Goal: Task Accomplishment & Management: Complete application form

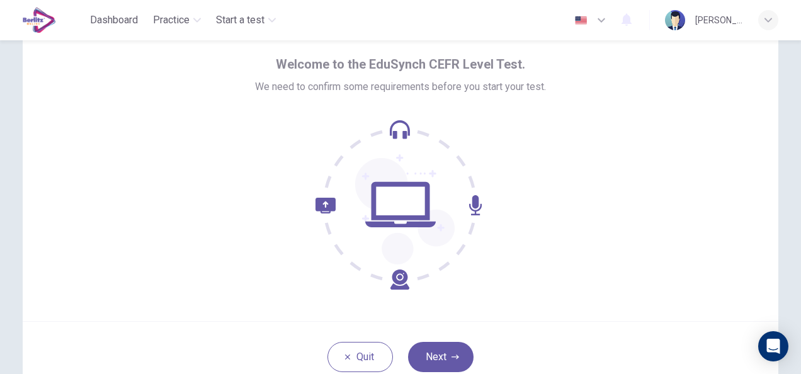
scroll to position [48, 0]
drag, startPoint x: 764, startPoint y: 0, endPoint x: 462, endPoint y: 299, distance: 424.6
click at [462, 299] on div "Welcome to the EduSynch CEFR Level Test. We need to confirm some requirements b…" at bounding box center [401, 169] width 756 height 302
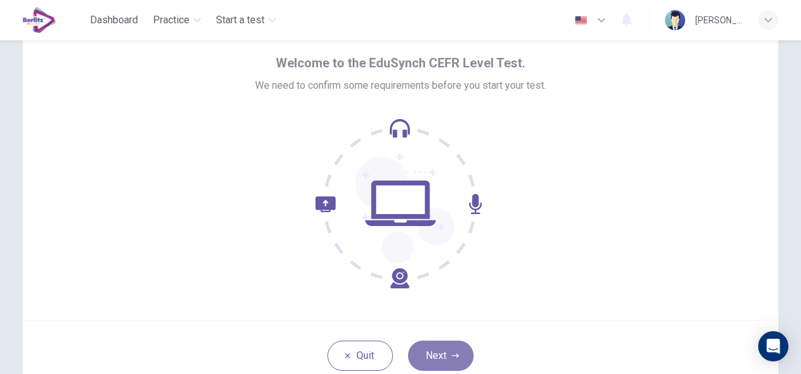
click at [429, 358] on button "Next" at bounding box center [441, 356] width 66 height 30
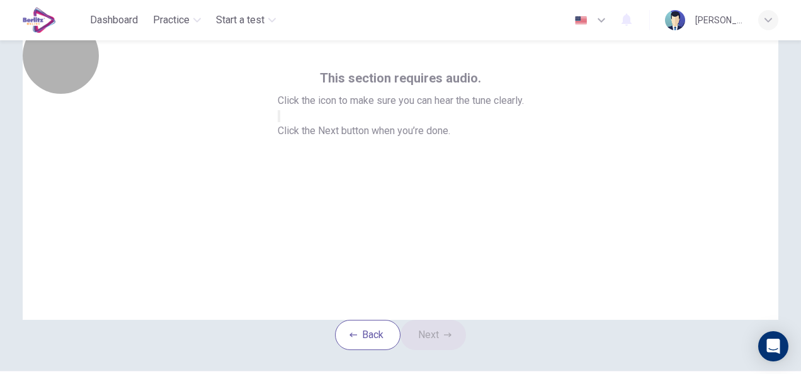
click at [280, 122] on button "button" at bounding box center [279, 116] width 3 height 12
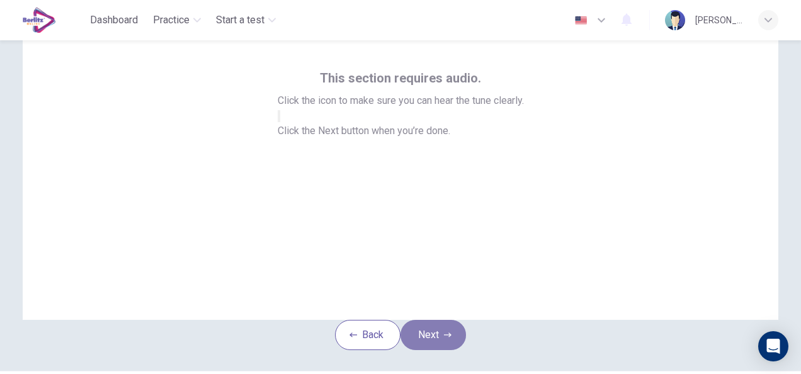
click at [427, 350] on button "Next" at bounding box center [434, 335] width 66 height 30
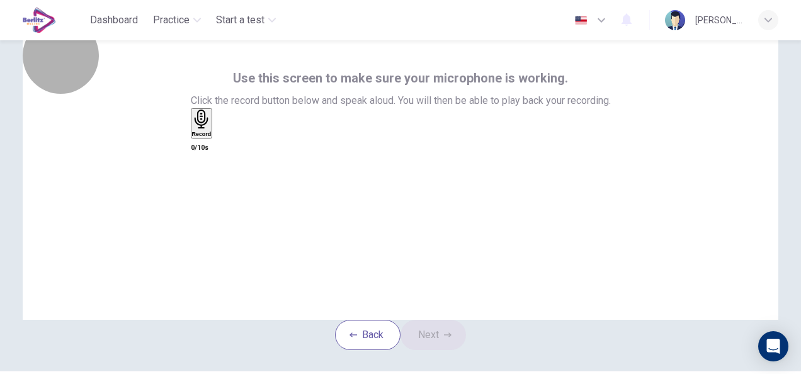
click at [212, 137] on div "Record" at bounding box center [202, 124] width 20 height 28
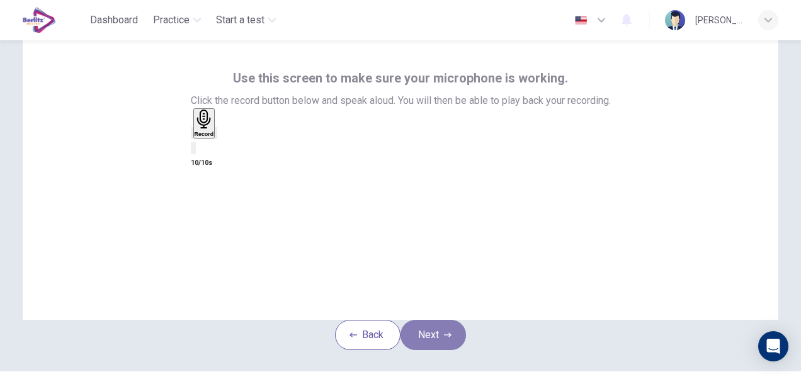
click at [430, 350] on button "Next" at bounding box center [434, 335] width 66 height 30
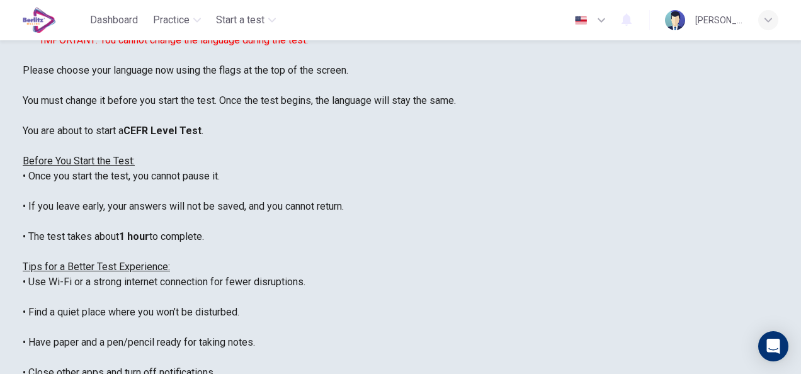
click at [105, 167] on u "Before You Start the Test:" at bounding box center [79, 161] width 112 height 12
click at [135, 167] on u "Before You Start the Test:" at bounding box center [79, 161] width 112 height 12
click at [134, 273] on u "Tips for a Better Test Experience:" at bounding box center [96, 267] width 147 height 12
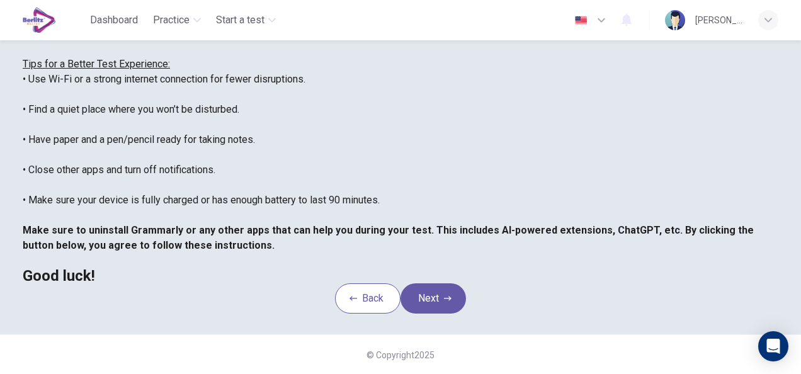
scroll to position [251, 0]
click at [421, 314] on button "Next" at bounding box center [434, 299] width 66 height 30
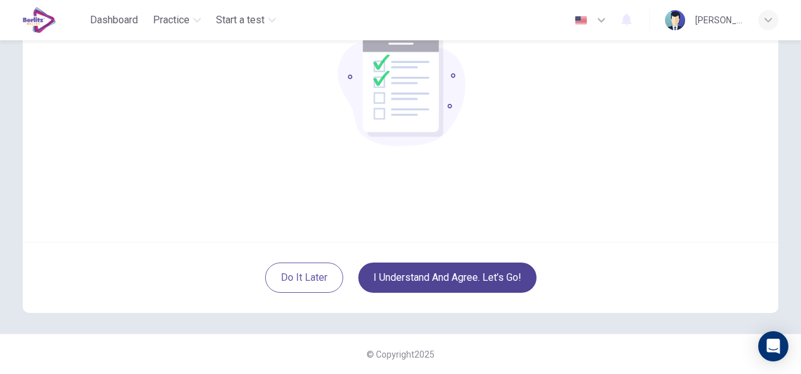
scroll to position [126, 0]
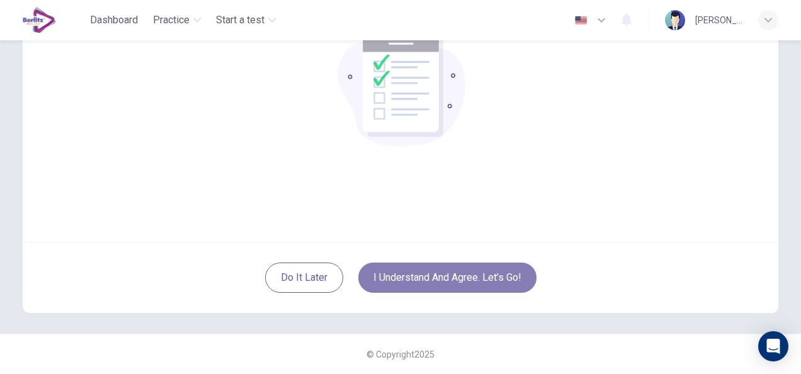
click at [417, 277] on button "I understand and agree. Let’s go!" at bounding box center [447, 278] width 178 height 30
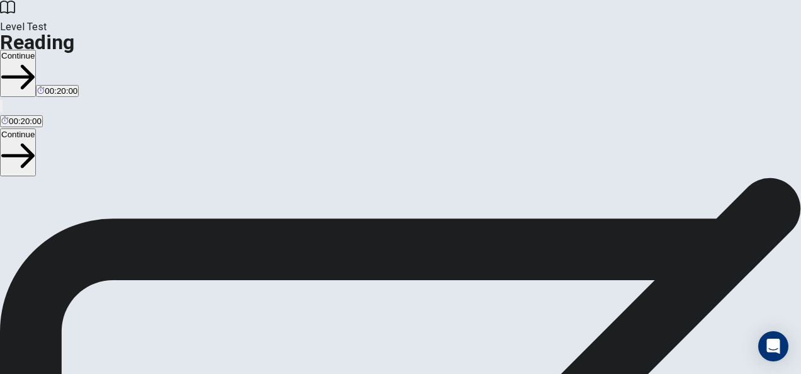
drag, startPoint x: 745, startPoint y: 1, endPoint x: 455, endPoint y: 84, distance: 301.9
click at [36, 129] on button "Continue" at bounding box center [18, 152] width 36 height 47
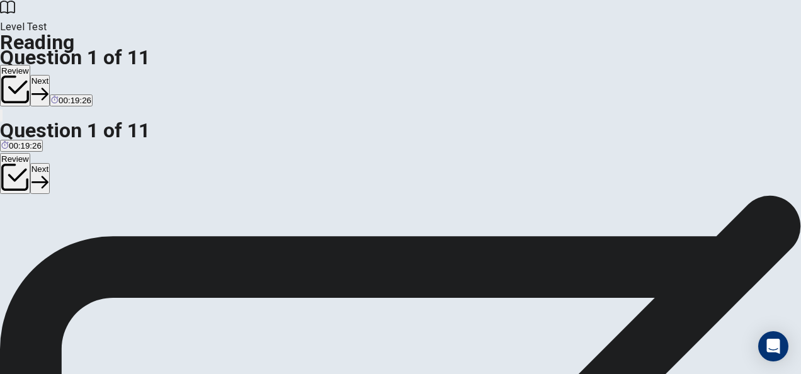
scroll to position [0, 0]
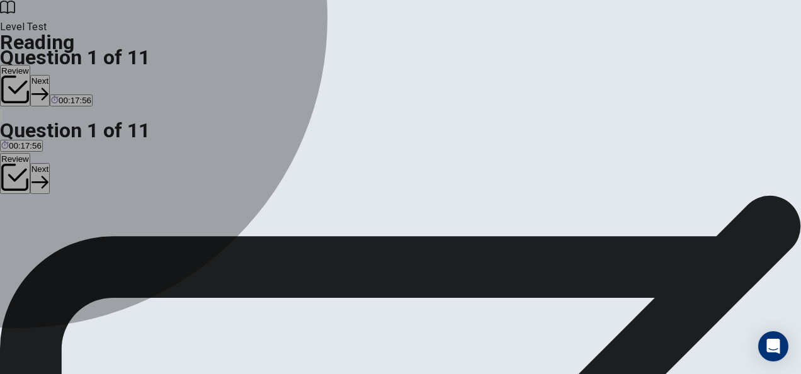
click at [460, 192] on div "C" at bounding box center [567, 187] width 215 height 9
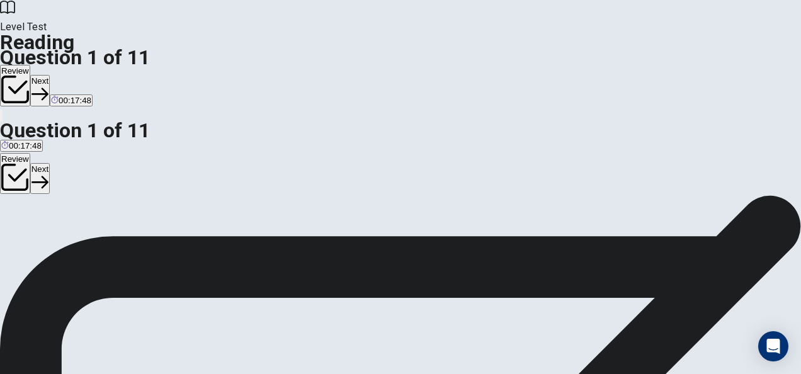
scroll to position [60, 0]
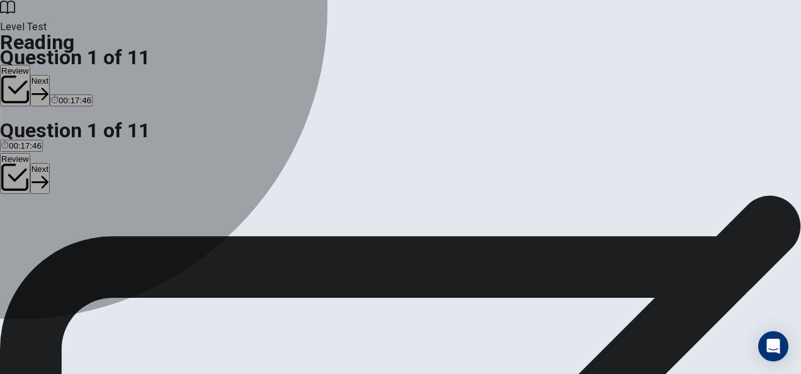
click at [255, 191] on div "B" at bounding box center [356, 185] width 202 height 9
click at [255, 200] on span "A way to make AI systems dependent on human input." at bounding box center [356, 195] width 202 height 9
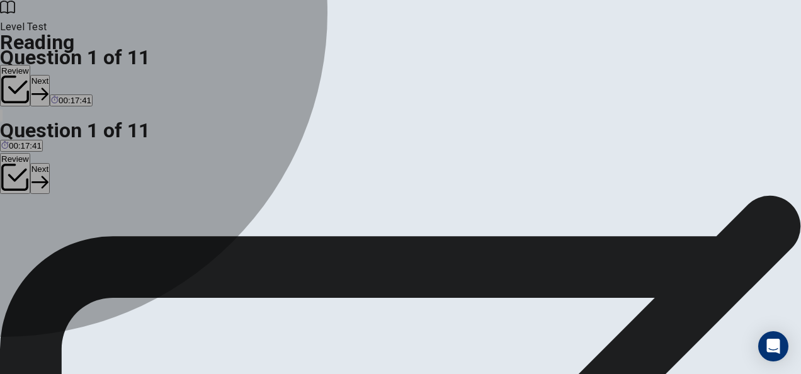
click at [254, 202] on button "B A way to make AI systems dependent on human input." at bounding box center [356, 190] width 205 height 21
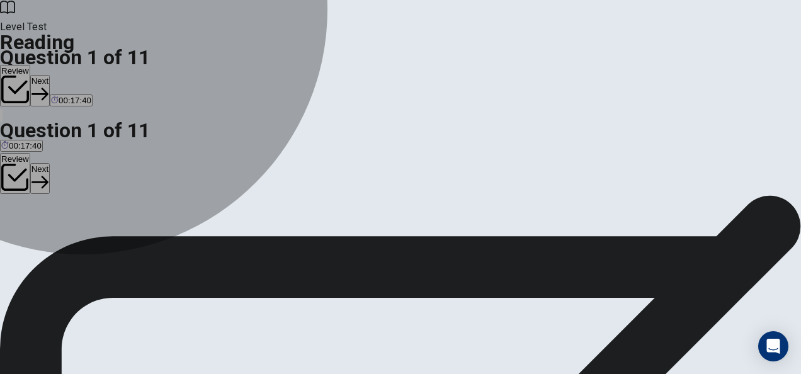
click at [255, 200] on span "A way to make AI systems dependent on human input." at bounding box center [356, 195] width 202 height 9
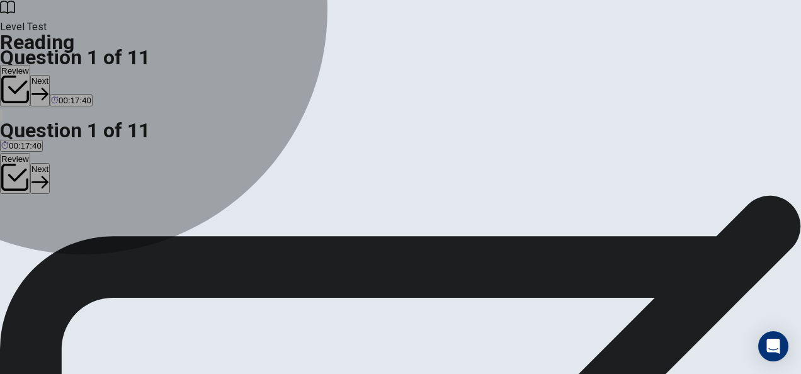
click at [255, 200] on span "A way to make AI systems dependent on human input." at bounding box center [356, 195] width 202 height 9
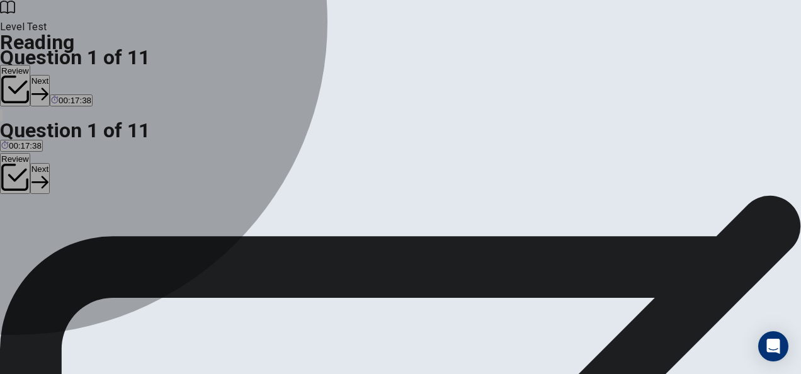
click at [255, 191] on div "B" at bounding box center [356, 185] width 202 height 9
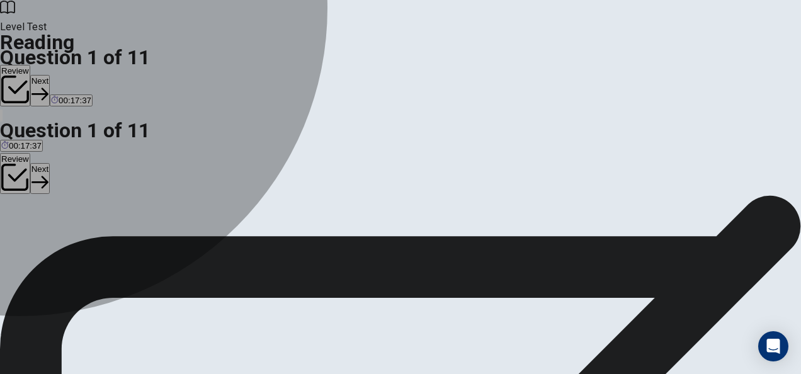
click at [460, 191] on div "C" at bounding box center [567, 185] width 215 height 9
click at [255, 191] on div "B" at bounding box center [356, 185] width 202 height 9
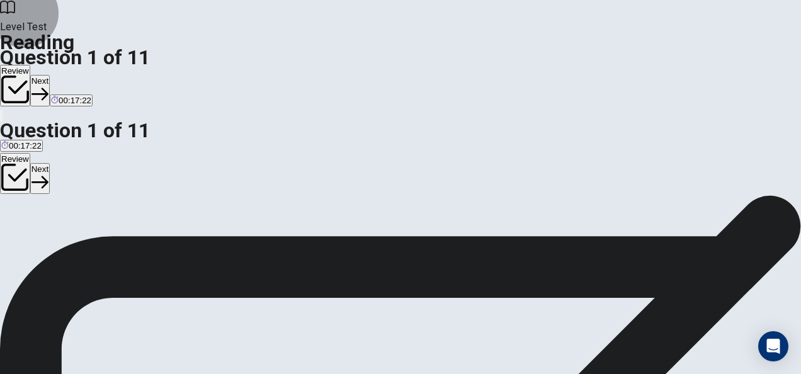
click at [50, 163] on button "Next" at bounding box center [40, 178] width 20 height 31
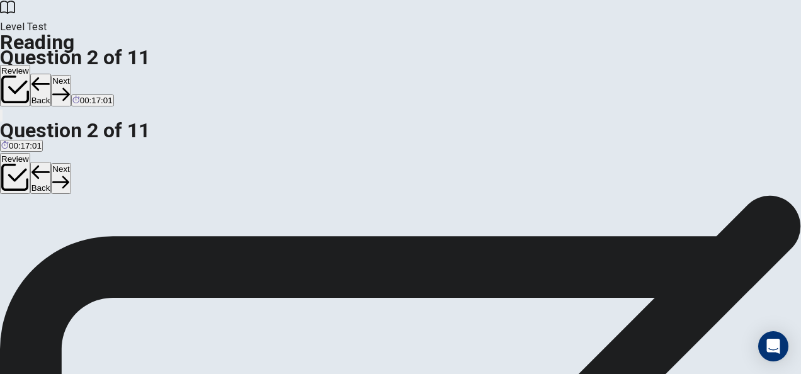
scroll to position [120, 0]
click at [52, 162] on button "Back" at bounding box center [40, 178] width 21 height 33
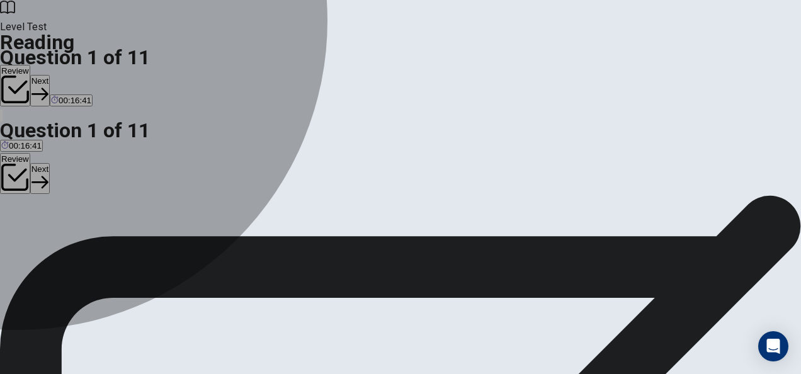
click at [64, 182] on div "A" at bounding box center [126, 177] width 251 height 9
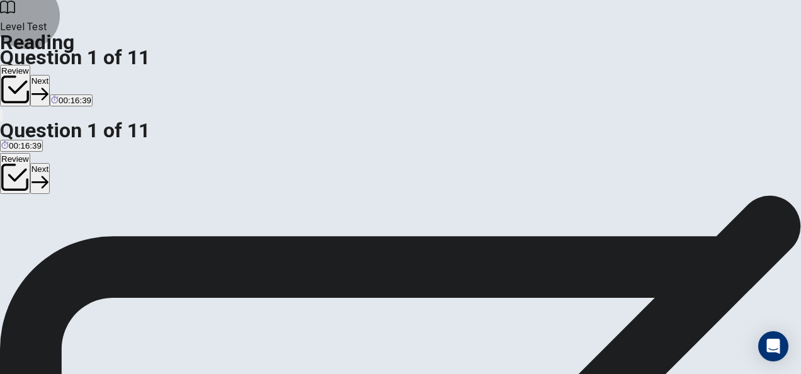
click at [50, 163] on button "Next" at bounding box center [40, 178] width 20 height 31
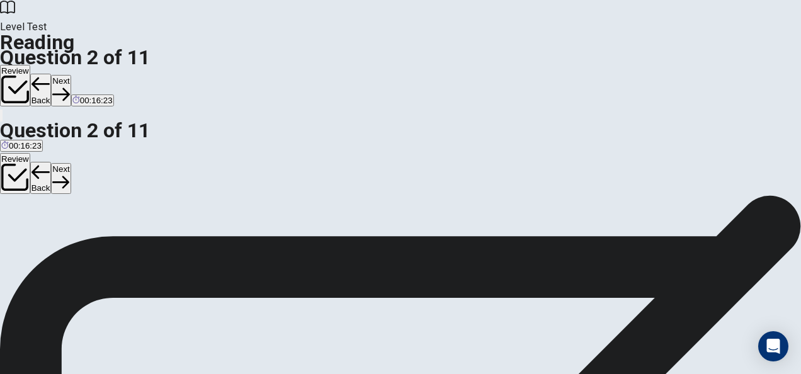
scroll to position [245, 0]
click at [112, 192] on span "AI will create too many jobs in manufacturing." at bounding box center [177, 186] width 169 height 9
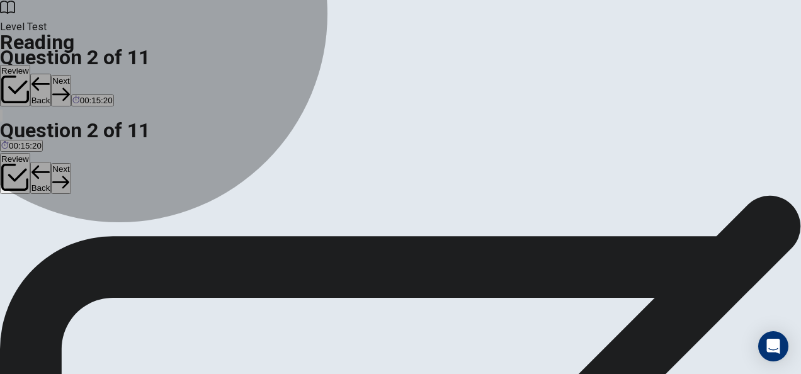
click at [165, 192] on span "AI will create too many jobs in manufacturing." at bounding box center [177, 186] width 169 height 9
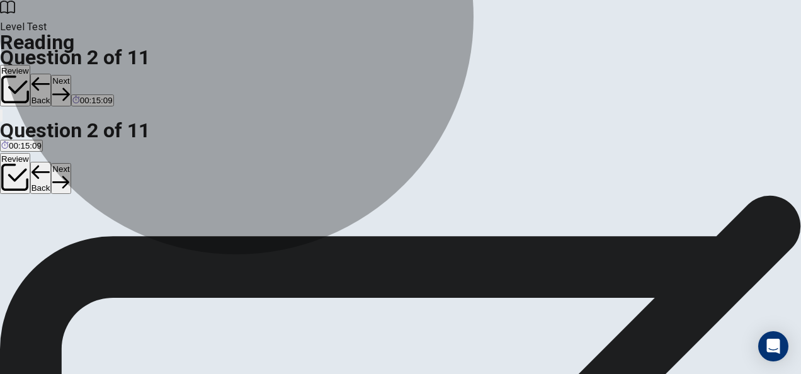
click at [263, 193] on button "B AI will create too many jobs in manufacturing." at bounding box center [176, 181] width 171 height 21
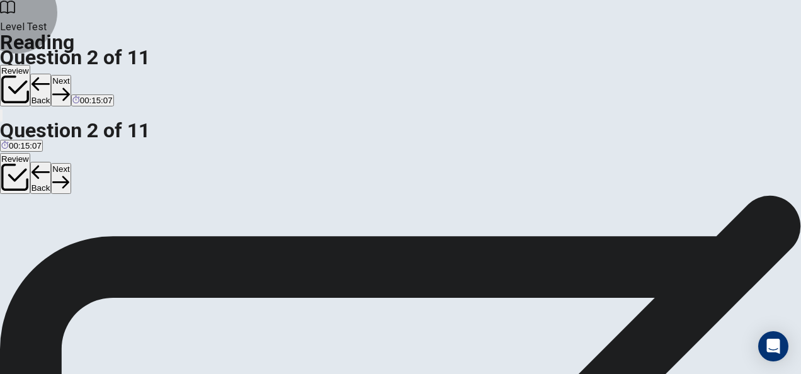
click at [71, 163] on button "Next" at bounding box center [61, 178] width 20 height 31
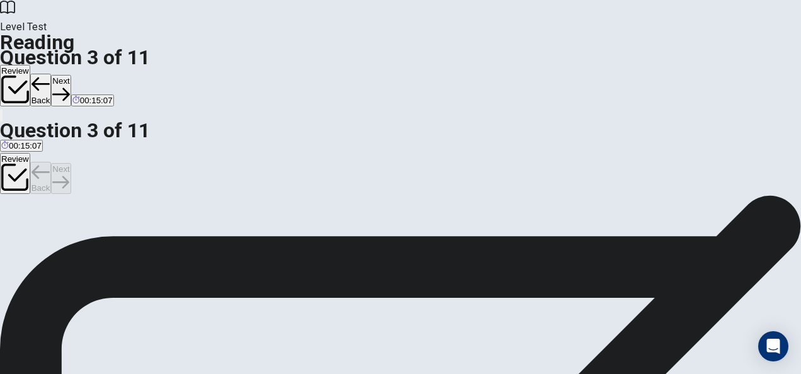
scroll to position [294, 0]
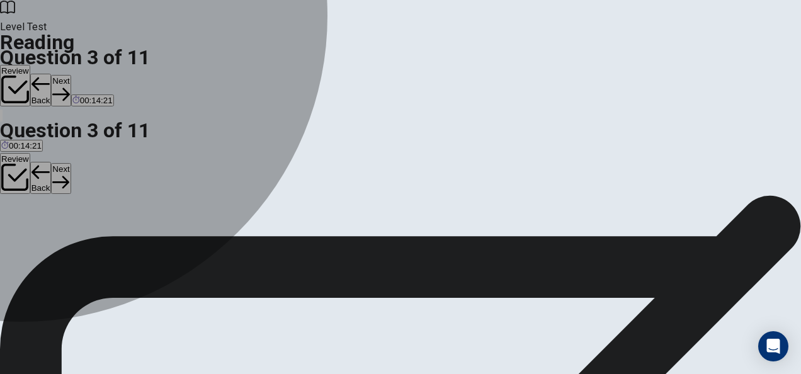
click at [86, 182] on div "C" at bounding box center [105, 177] width 38 height 9
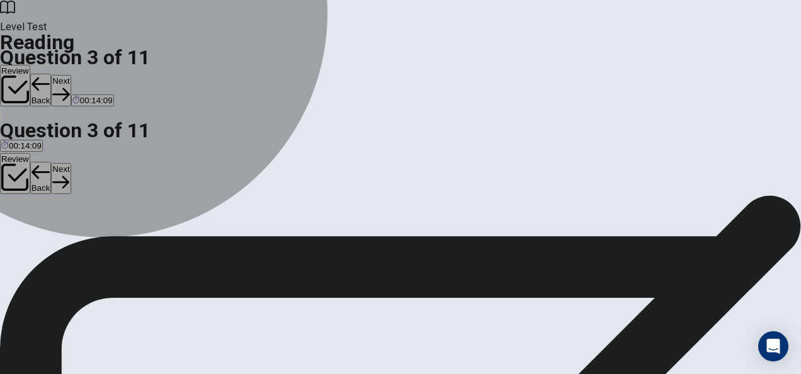
click at [125, 193] on button "C Promotion" at bounding box center [104, 181] width 41 height 21
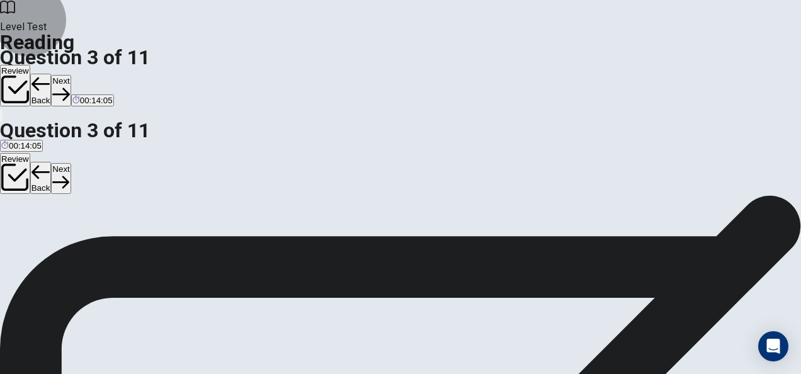
click at [71, 163] on button "Next" at bounding box center [61, 178] width 20 height 31
click at [470, 353] on input at bounding box center [426, 358] width 87 height 11
click at [551, 369] on input at bounding box center [507, 374] width 87 height 11
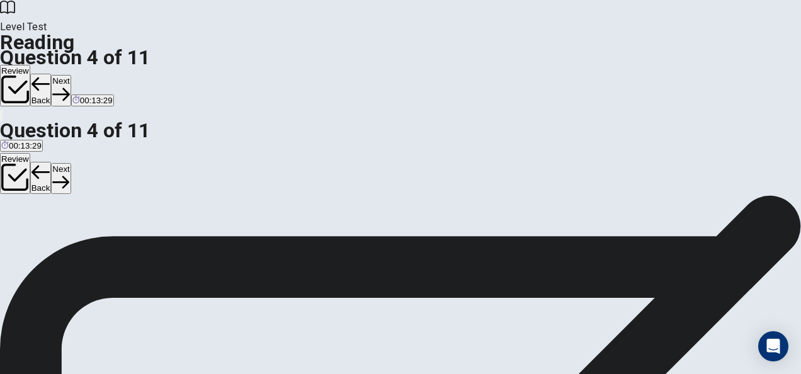
click at [551, 369] on input at bounding box center [507, 374] width 87 height 11
click at [470, 353] on input at bounding box center [426, 358] width 87 height 11
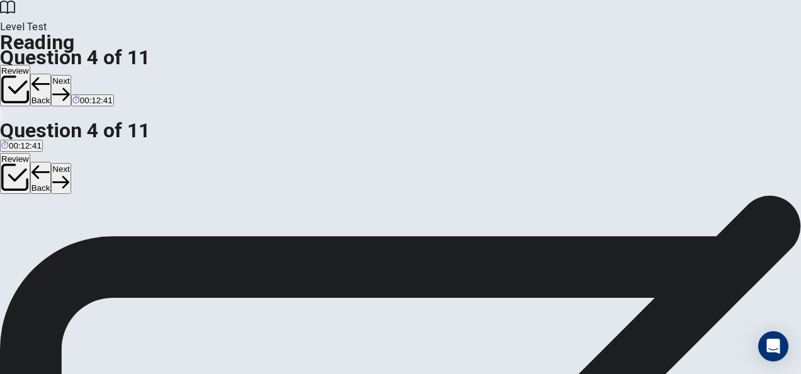
scroll to position [212, 0]
click at [71, 163] on button "Next" at bounding box center [61, 178] width 20 height 31
click at [62, 171] on div "A" at bounding box center [66, 172] width 130 height 9
click at [71, 163] on button "Next" at bounding box center [61, 178] width 20 height 31
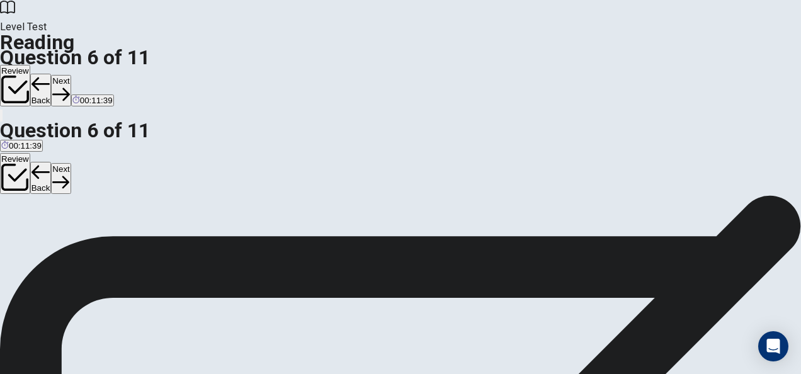
scroll to position [156, 0]
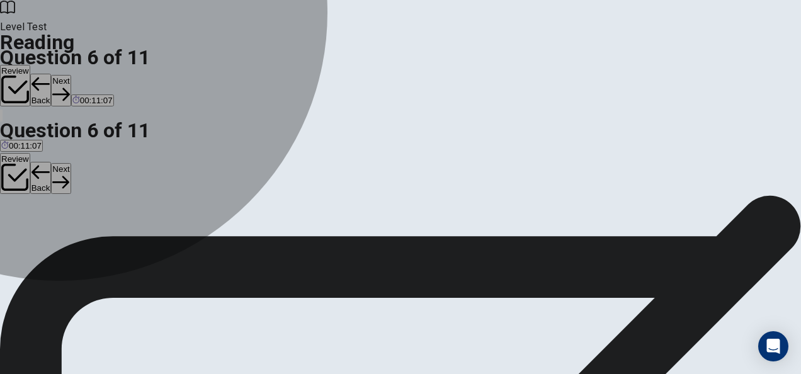
click at [149, 186] on span "B) AI systems may make unfair or biased decisions." at bounding box center [245, 181] width 192 height 9
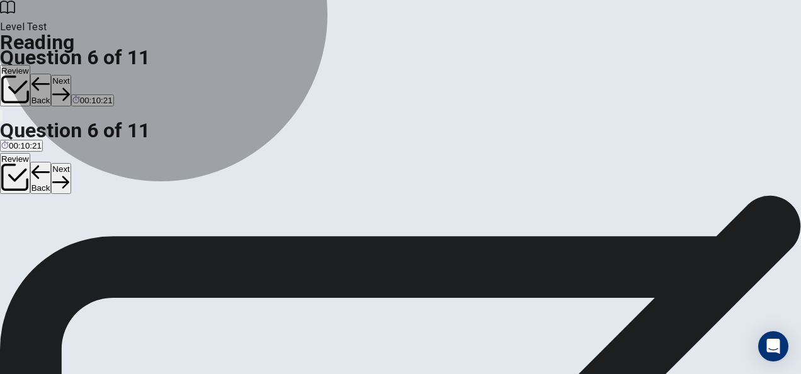
click at [207, 186] on span "B) AI systems may make unfair or biased decisions." at bounding box center [245, 181] width 192 height 9
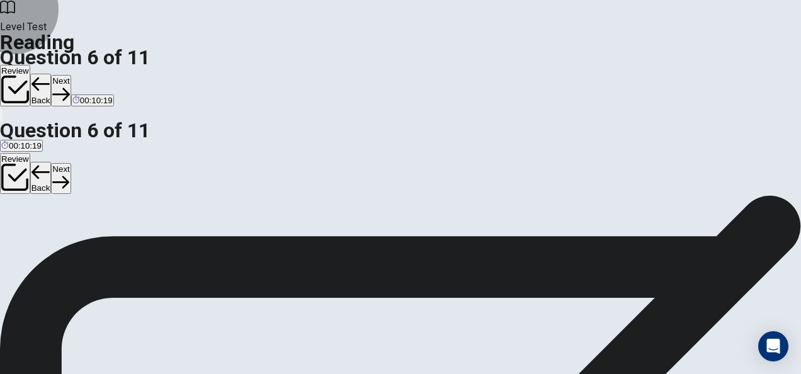
click at [71, 163] on button "Next" at bounding box center [61, 178] width 20 height 31
click at [378, 140] on div "Question 7 What is the role of data in AI systems? A AI systems use data to mak…" at bounding box center [400, 162] width 801 height 53
click at [465, 177] on div "C" at bounding box center [551, 172] width 173 height 9
click at [71, 163] on button "Next" at bounding box center [61, 178] width 20 height 31
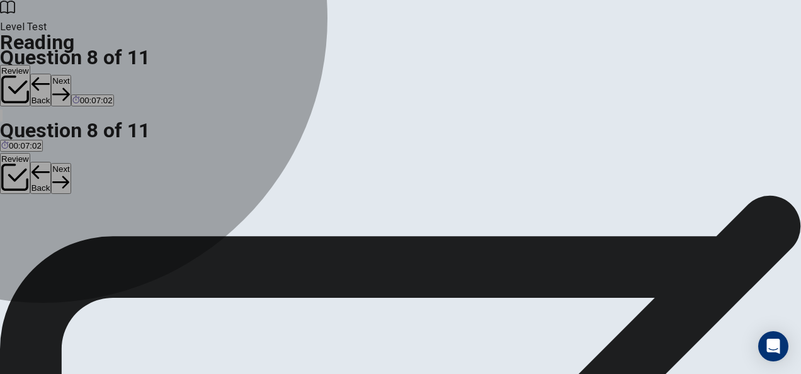
click at [42, 177] on span "Healthcare" at bounding box center [21, 181] width 40 height 9
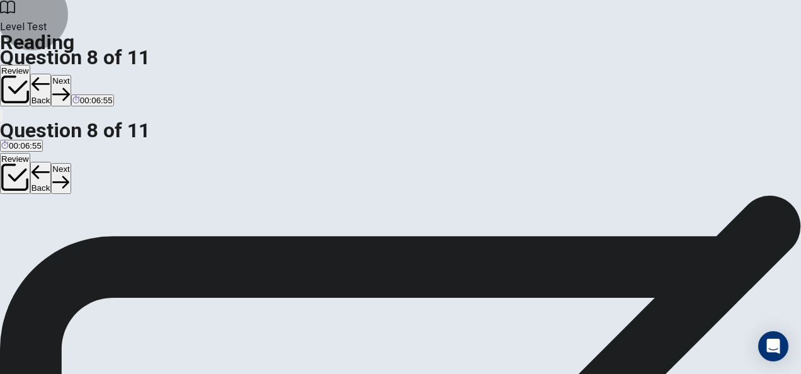
click at [71, 163] on button "Next" at bounding box center [61, 178] width 20 height 31
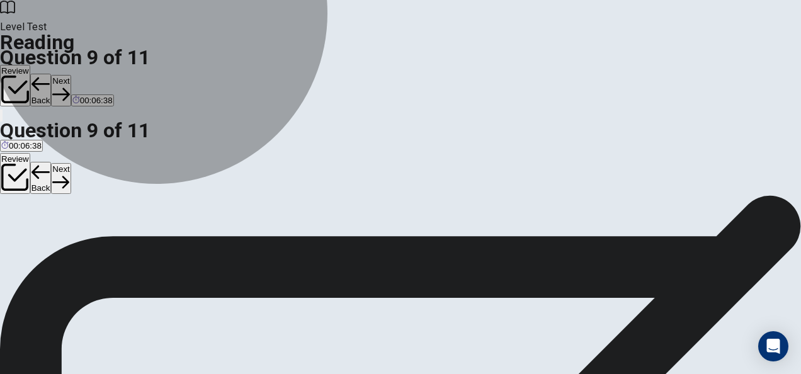
click at [203, 177] on span "They believe AI will reduce the number of available jobs." at bounding box center [105, 181] width 209 height 9
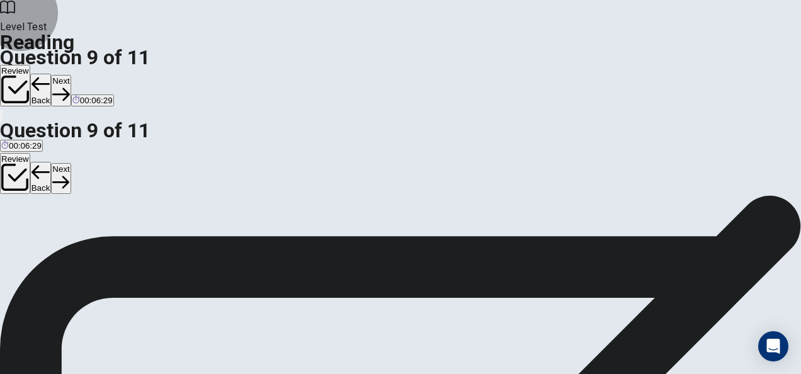
click at [71, 163] on button "Next" at bounding box center [61, 178] width 20 height 31
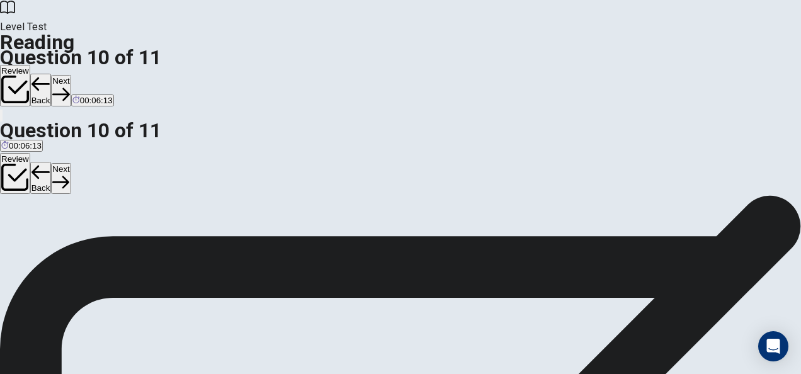
scroll to position [252, 0]
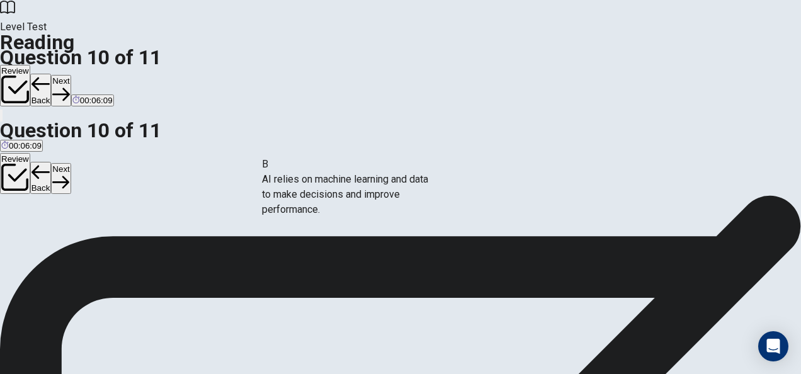
drag, startPoint x: 113, startPoint y: 234, endPoint x: 355, endPoint y: 187, distance: 246.5
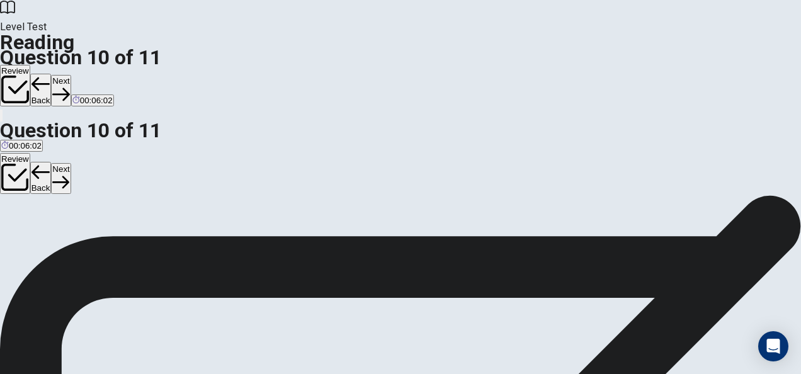
scroll to position [160, 0]
drag, startPoint x: 136, startPoint y: 227, endPoint x: 445, endPoint y: 314, distance: 320.7
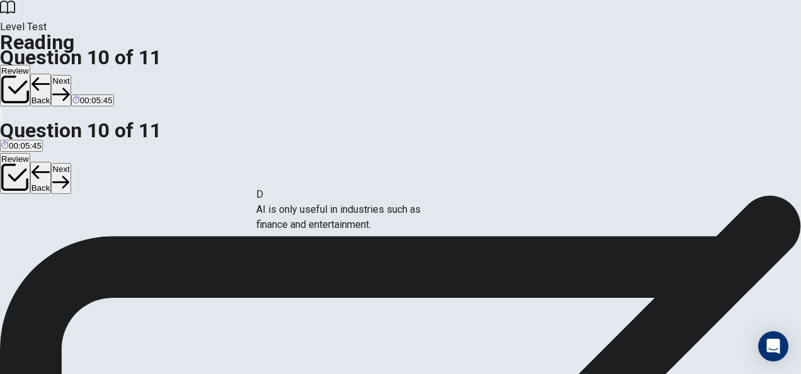
drag, startPoint x: 118, startPoint y: 183, endPoint x: 343, endPoint y: 217, distance: 226.8
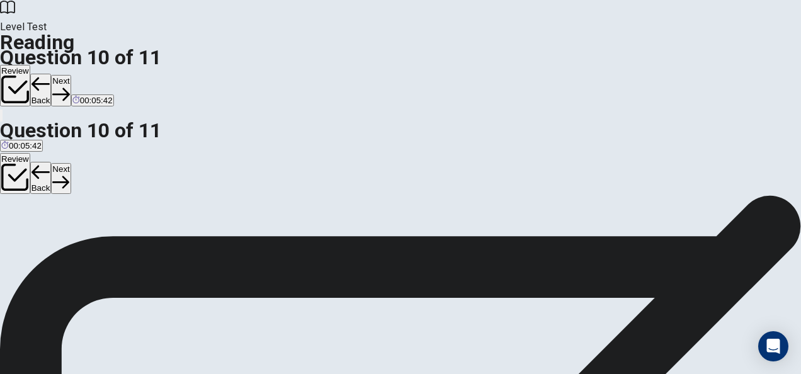
scroll to position [0, 0]
drag, startPoint x: 136, startPoint y: 154, endPoint x: 367, endPoint y: 279, distance: 262.5
drag, startPoint x: 163, startPoint y: 155, endPoint x: 467, endPoint y: 290, distance: 333.7
drag, startPoint x: 398, startPoint y: 187, endPoint x: 144, endPoint y: 311, distance: 282.9
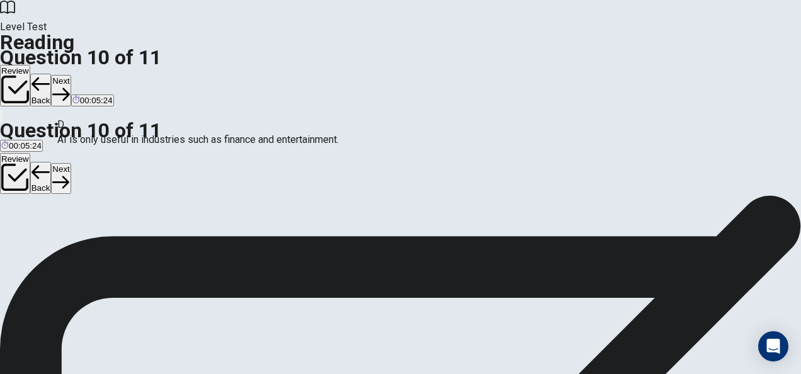
scroll to position [0, 0]
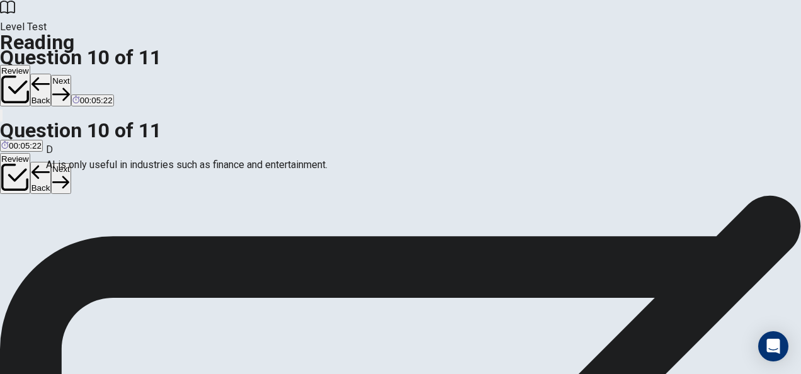
drag, startPoint x: 331, startPoint y: 189, endPoint x: 110, endPoint y: 164, distance: 223.1
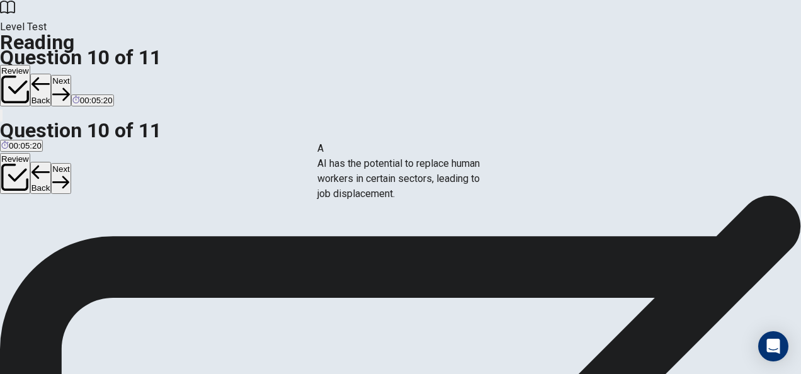
drag, startPoint x: 97, startPoint y: 150, endPoint x: 377, endPoint y: 183, distance: 282.3
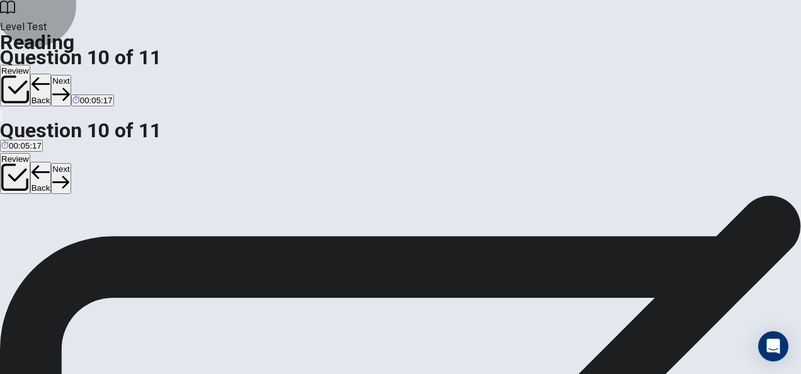
click at [71, 163] on button "Next" at bounding box center [61, 178] width 20 height 31
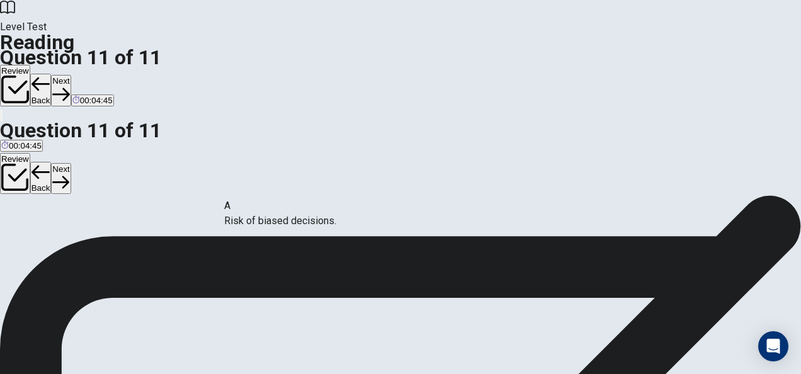
drag, startPoint x: 173, startPoint y: 224, endPoint x: 360, endPoint y: 226, distance: 187.1
drag, startPoint x: 141, startPoint y: 224, endPoint x: 600, endPoint y: 246, distance: 459.8
drag, startPoint x: 122, startPoint y: 231, endPoint x: 417, endPoint y: 285, distance: 300.4
drag, startPoint x: 183, startPoint y: 280, endPoint x: 401, endPoint y: 299, distance: 218.8
drag, startPoint x: 196, startPoint y: 281, endPoint x: 418, endPoint y: 240, distance: 226.1
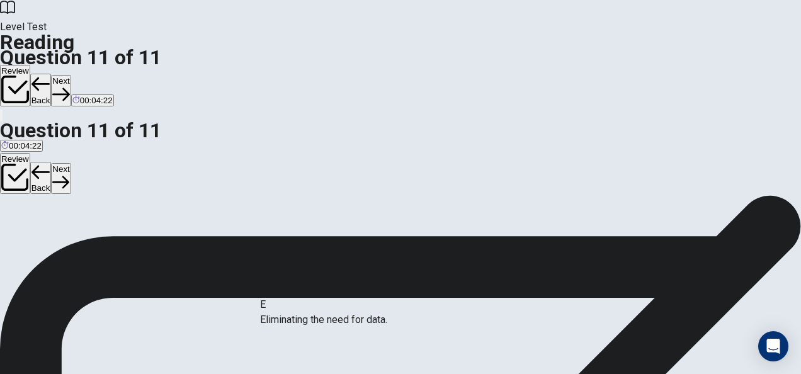
drag, startPoint x: 190, startPoint y: 282, endPoint x: 425, endPoint y: 323, distance: 237.8
drag, startPoint x: 120, startPoint y: 309, endPoint x: 370, endPoint y: 267, distance: 253.0
drag, startPoint x: 291, startPoint y: 287, endPoint x: 289, endPoint y: 204, distance: 82.6
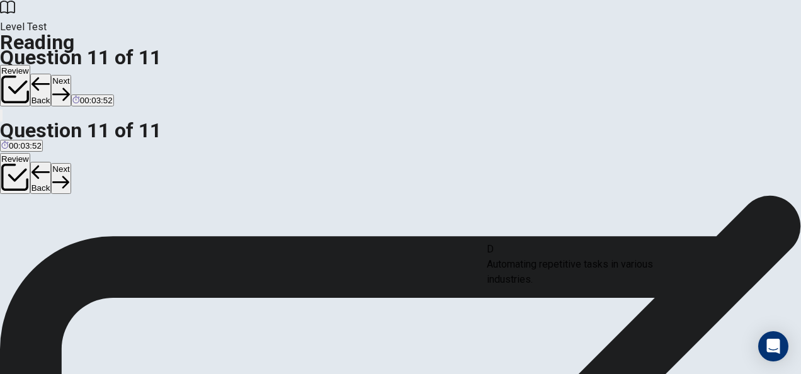
drag, startPoint x: 118, startPoint y: 226, endPoint x: 573, endPoint y: 268, distance: 456.3
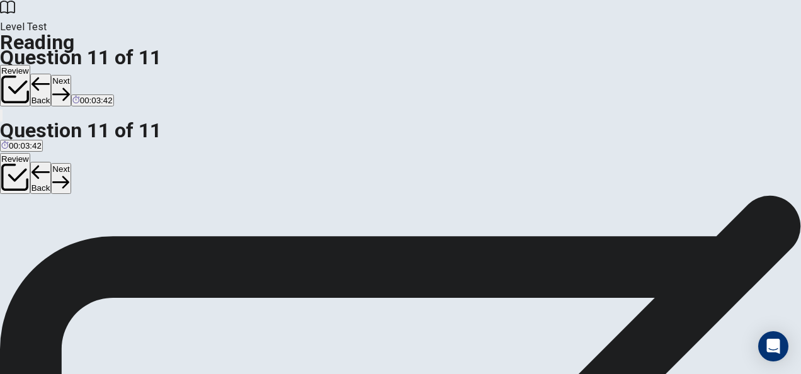
drag, startPoint x: 107, startPoint y: 244, endPoint x: 330, endPoint y: 278, distance: 225.6
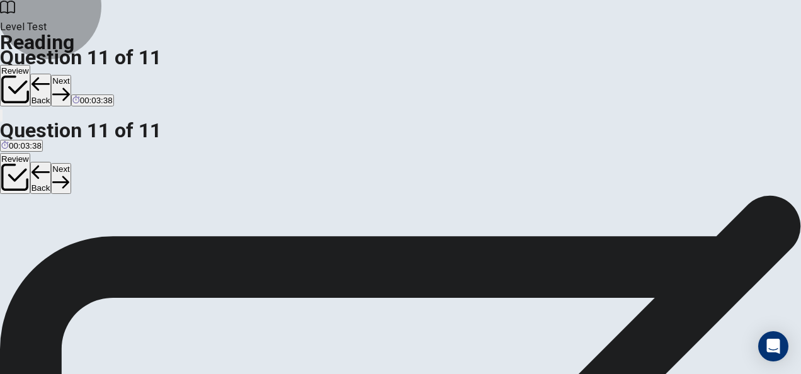
click at [71, 163] on button "Next" at bounding box center [61, 178] width 20 height 31
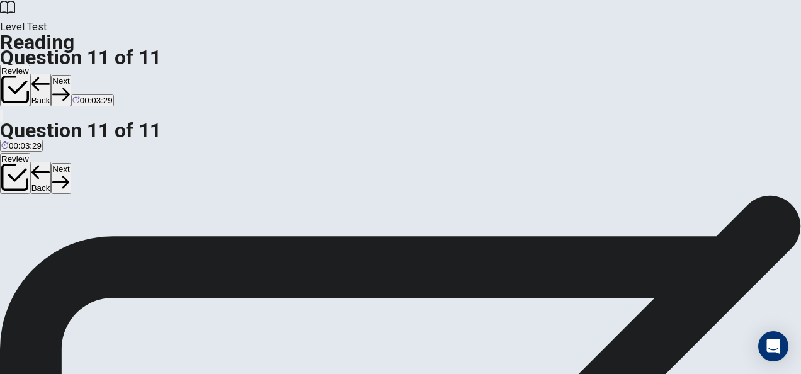
scroll to position [96, 0]
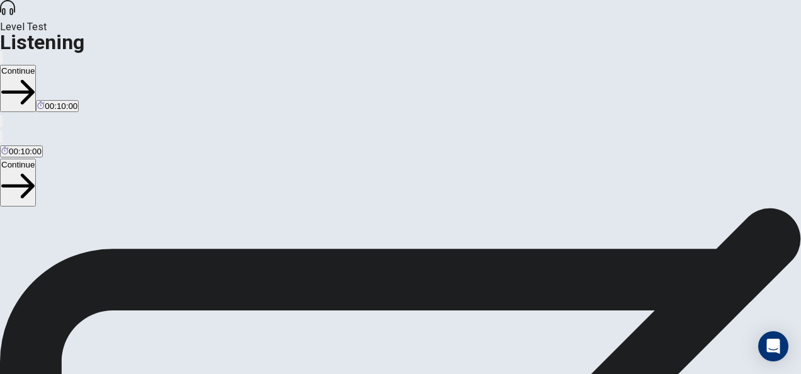
scroll to position [300, 0]
click at [660, 129] on div "00:10:00" at bounding box center [400, 144] width 801 height 30
click at [251, 140] on span "This test checks how well you understand spoken English. You will listen to 1 c…" at bounding box center [281, 98] width 562 height 349
click at [562, 134] on span "This test checks how well you understand spoken English. You will listen to 1 c…" at bounding box center [281, 98] width 562 height 349
click at [545, 183] on span "This test checks how well you understand spoken English. You will listen to 1 c…" at bounding box center [281, 98] width 562 height 349
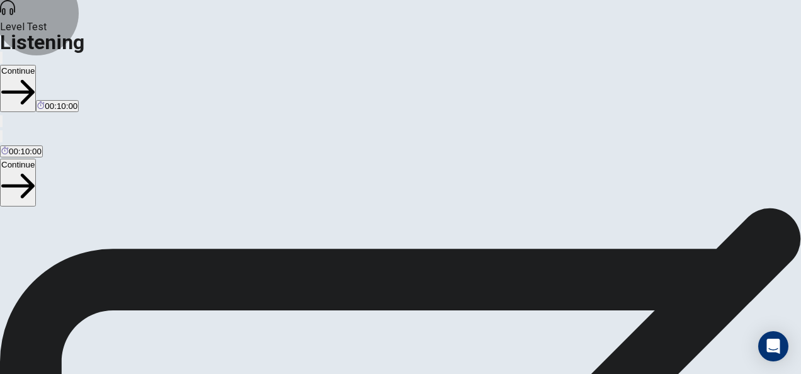
click at [36, 159] on button "Continue" at bounding box center [18, 182] width 36 height 47
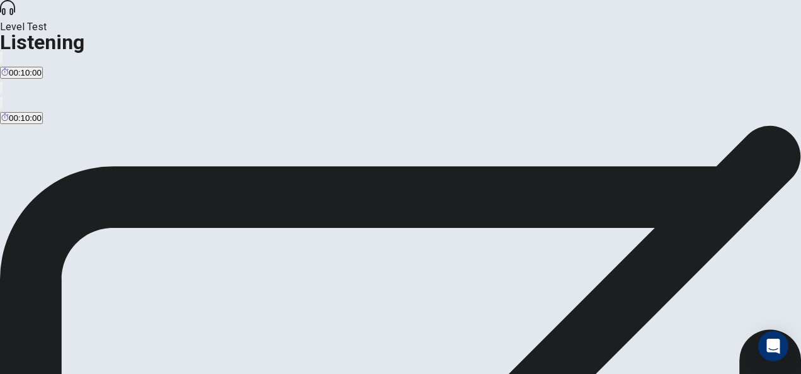
scroll to position [64, 0]
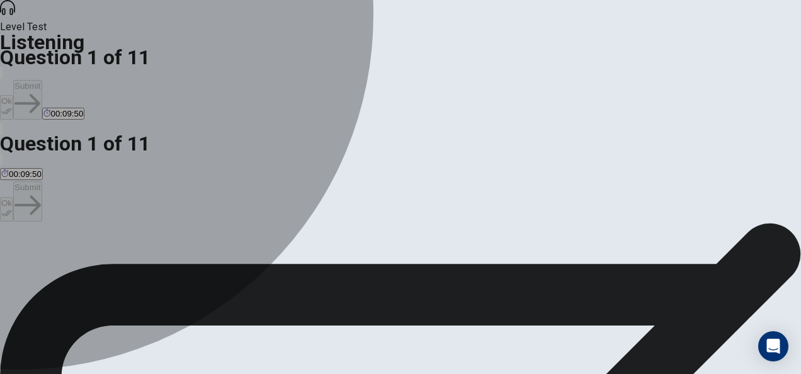
click at [169, 200] on div "C" at bounding box center [144, 194] width 49 height 9
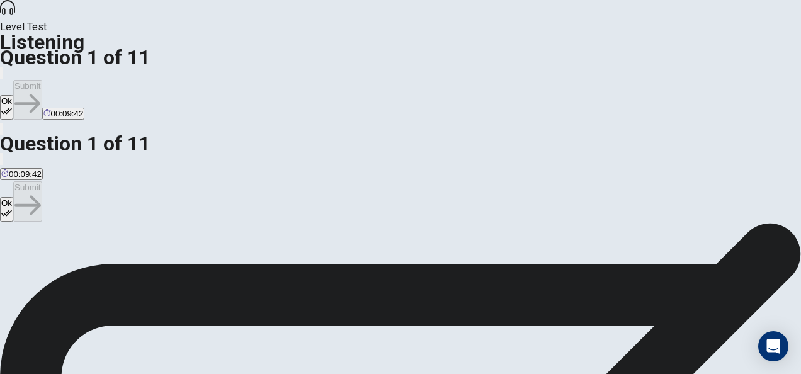
click at [747, 181] on div "Ok Submit" at bounding box center [400, 201] width 801 height 41
click at [219, 210] on button "D Wind power." at bounding box center [194, 199] width 49 height 21
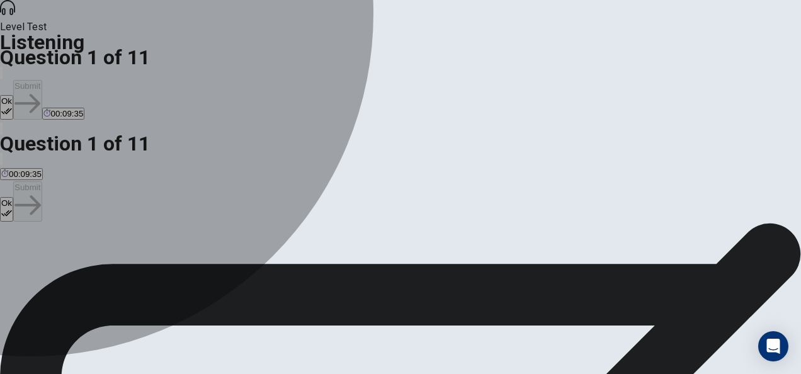
click at [169, 209] on span "Solar energy." at bounding box center [144, 204] width 49 height 9
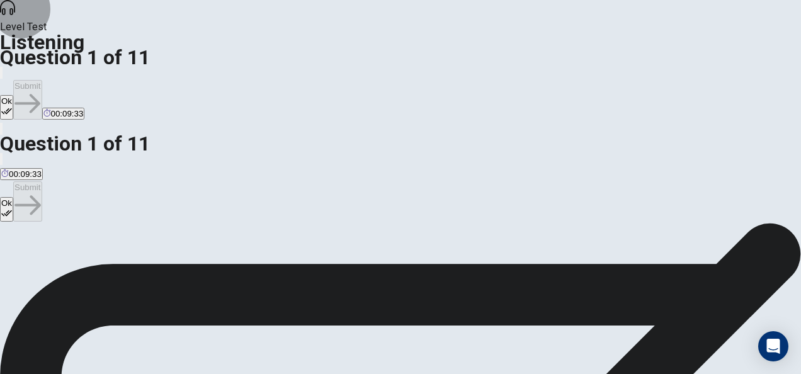
click at [13, 197] on button "Ok" at bounding box center [6, 209] width 13 height 25
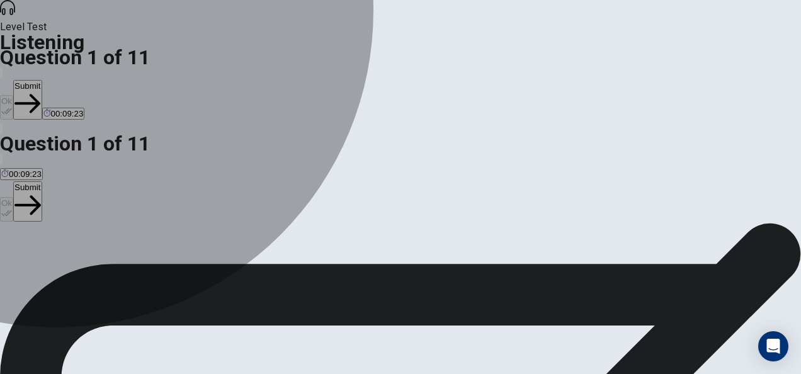
click at [169, 209] on span "Solar energy." at bounding box center [144, 204] width 49 height 9
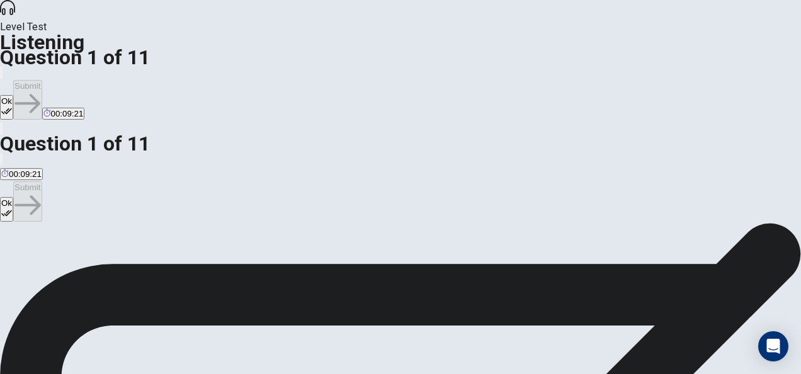
click at [219, 210] on button "D Wind power." at bounding box center [194, 199] width 49 height 21
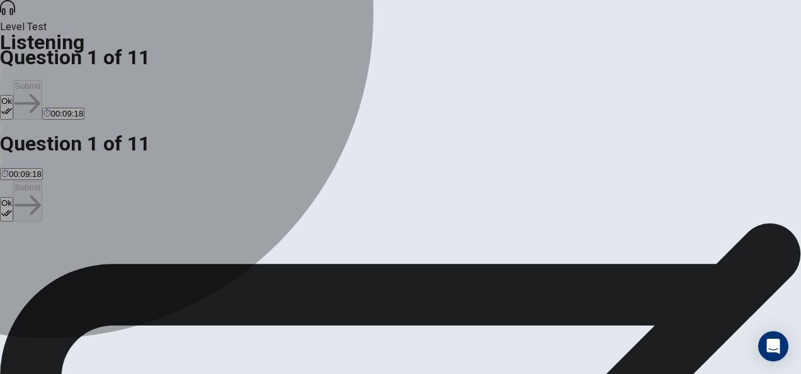
click at [169, 209] on span "Solar energy." at bounding box center [144, 204] width 49 height 9
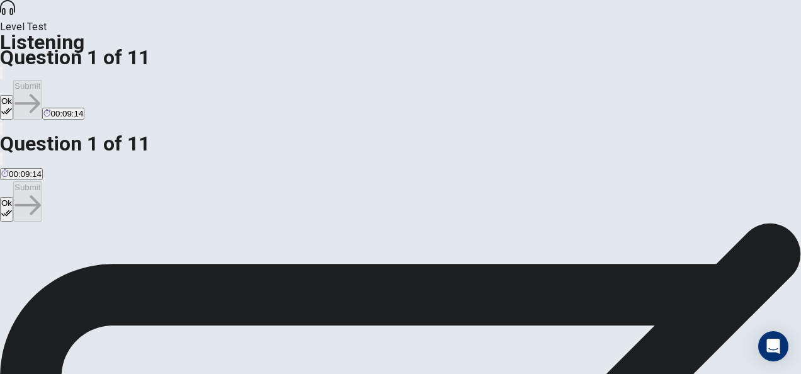
scroll to position [43, 0]
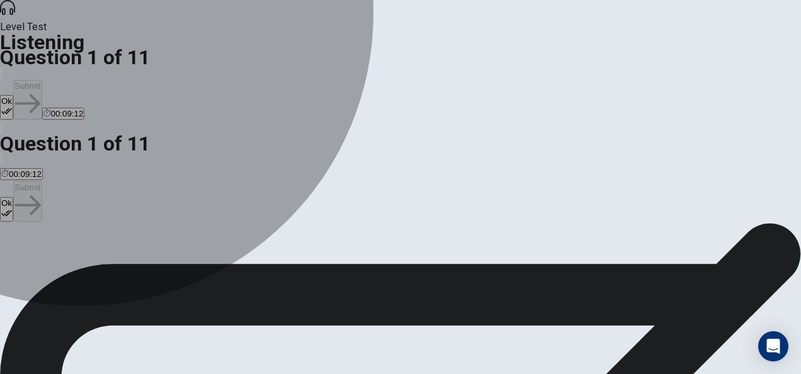
click at [169, 231] on span "Solar energy." at bounding box center [144, 225] width 49 height 9
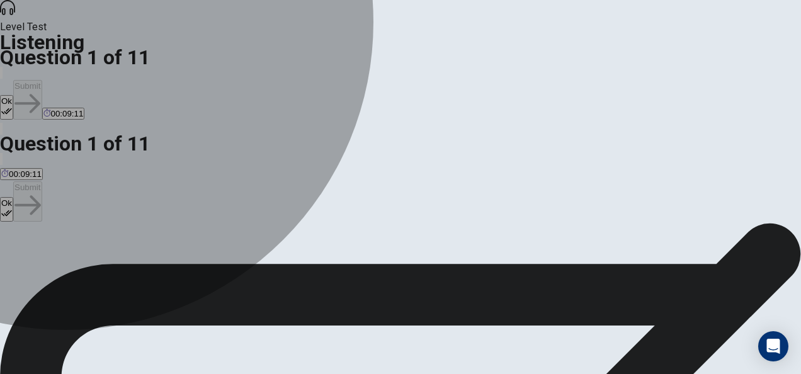
click at [217, 231] on span "Wind power." at bounding box center [194, 225] width 46 height 9
click at [169, 231] on span "Solar energy." at bounding box center [144, 225] width 49 height 9
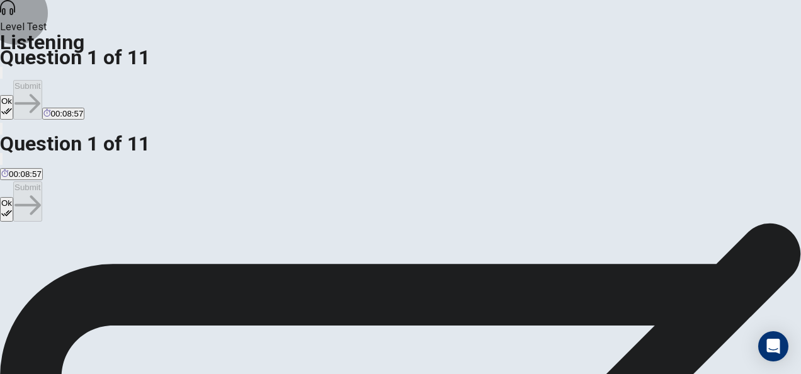
click at [13, 197] on button "Ok" at bounding box center [6, 209] width 13 height 25
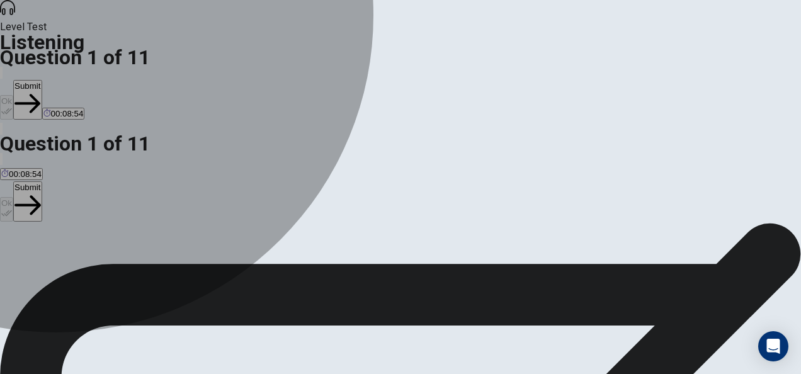
click at [117, 231] on span "Water conservation." at bounding box center [79, 225] width 74 height 9
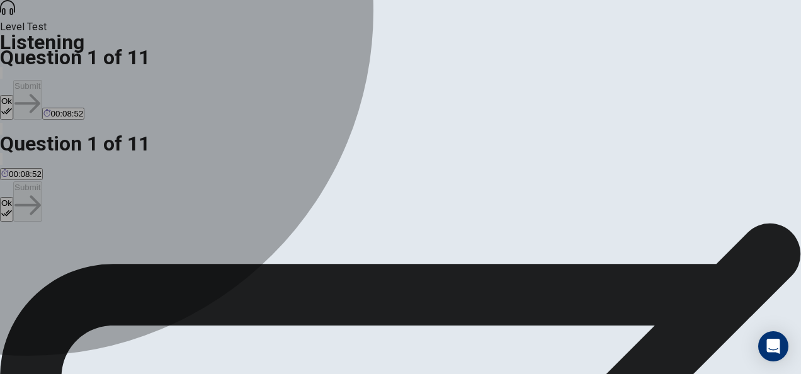
click at [170, 232] on button "C Solar energy." at bounding box center [144, 220] width 52 height 21
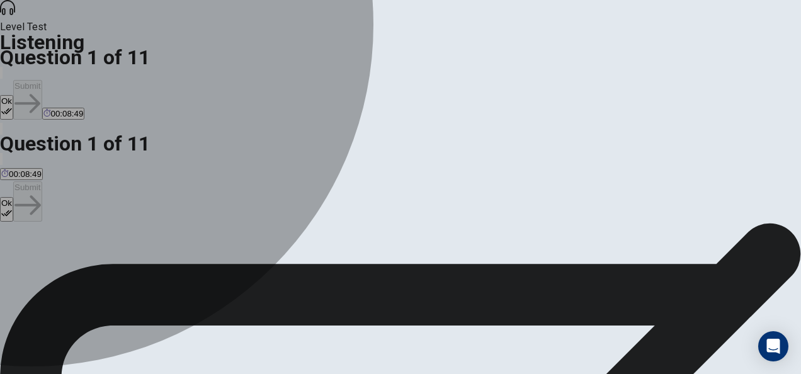
click at [219, 232] on button "D Wind power." at bounding box center [194, 220] width 49 height 21
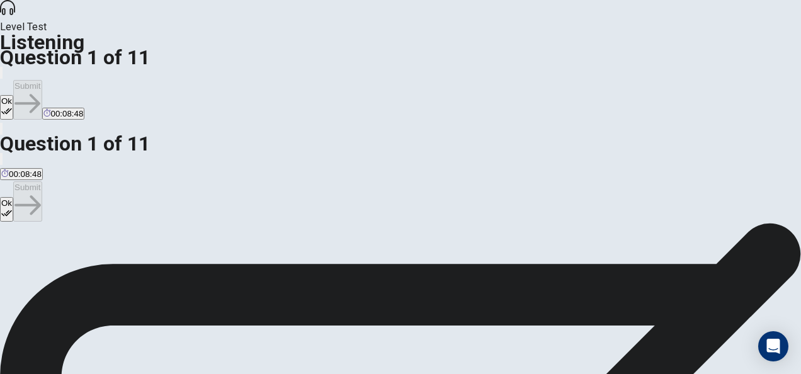
click at [169, 231] on span "Solar energy." at bounding box center [144, 225] width 49 height 9
click at [743, 181] on div "Ok Submit" at bounding box center [400, 201] width 801 height 41
click at [16, 164] on icon "button" at bounding box center [8, 169] width 15 height 11
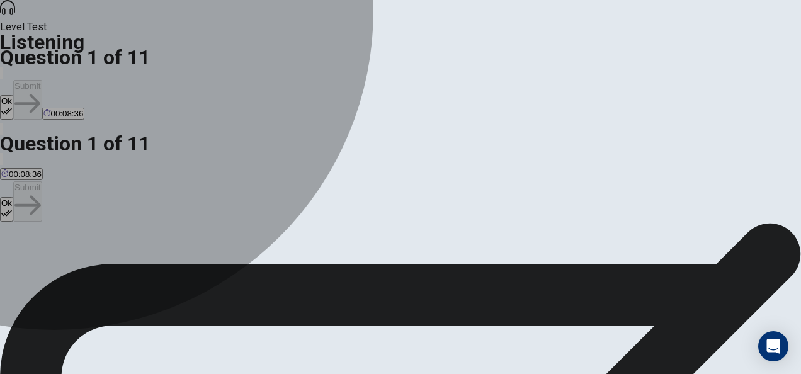
click at [40, 226] on span "Recycling." at bounding box center [20, 225] width 38 height 9
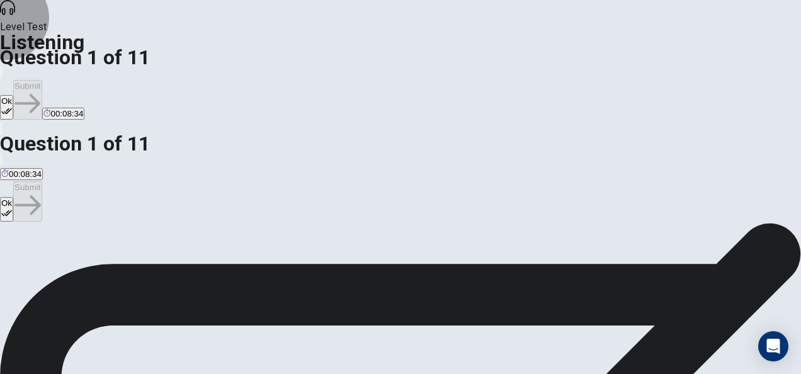
click at [13, 197] on button "Ok" at bounding box center [6, 209] width 13 height 25
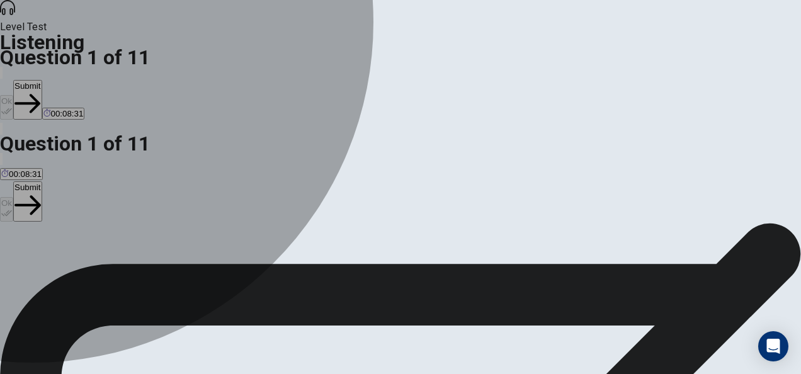
click at [169, 231] on span "Solar energy." at bounding box center [144, 225] width 49 height 9
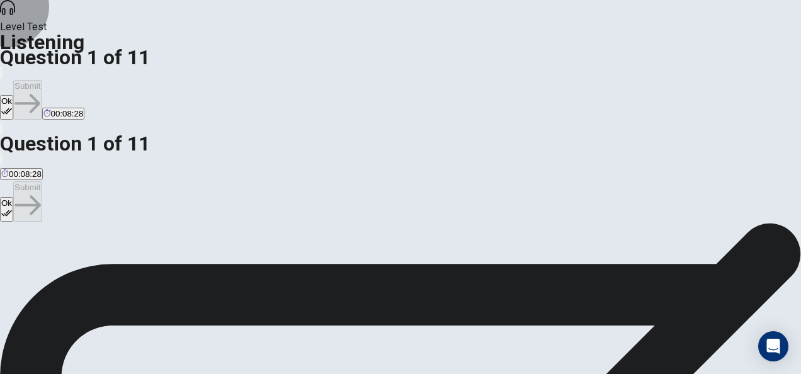
click at [13, 197] on button "Ok" at bounding box center [6, 209] width 13 height 25
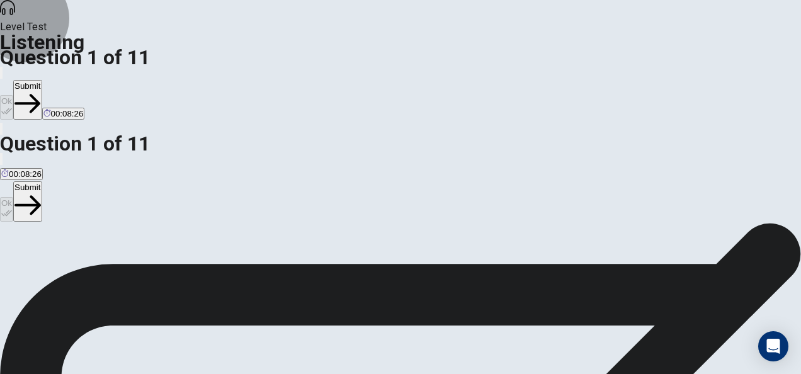
click at [42, 181] on button "Submit" at bounding box center [27, 201] width 28 height 40
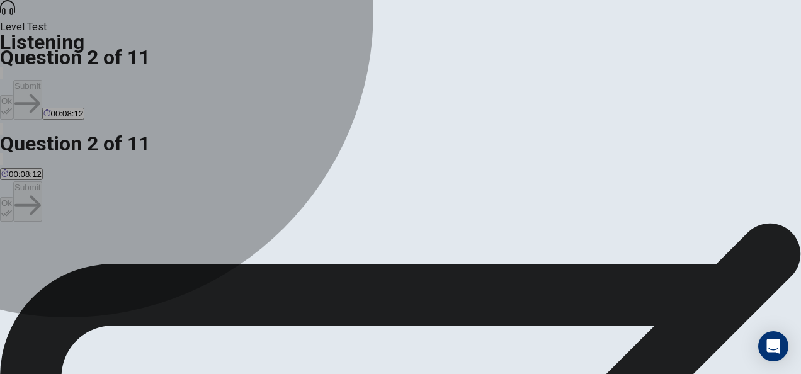
click at [210, 227] on span "They think the topic might be too complicated to explain." at bounding box center [105, 225] width 209 height 9
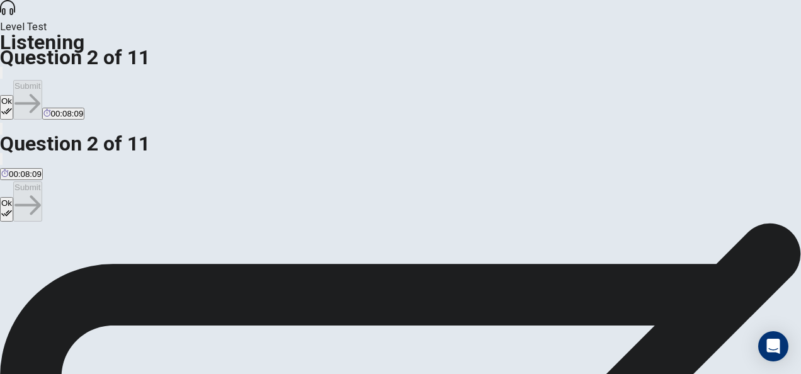
click at [13, 197] on button "Ok" at bounding box center [6, 209] width 13 height 25
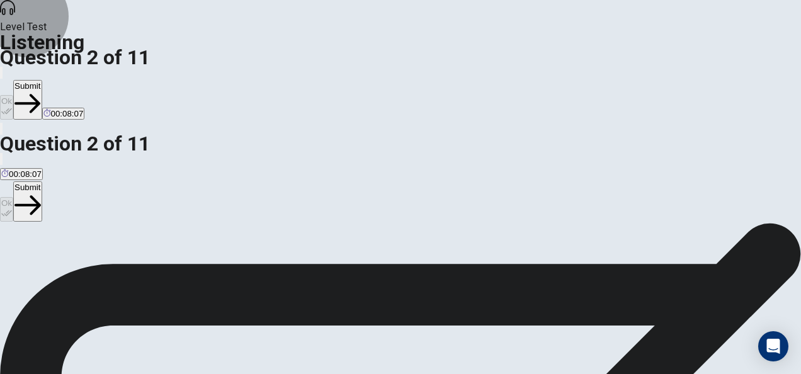
click at [42, 181] on button "Submit" at bounding box center [27, 201] width 28 height 40
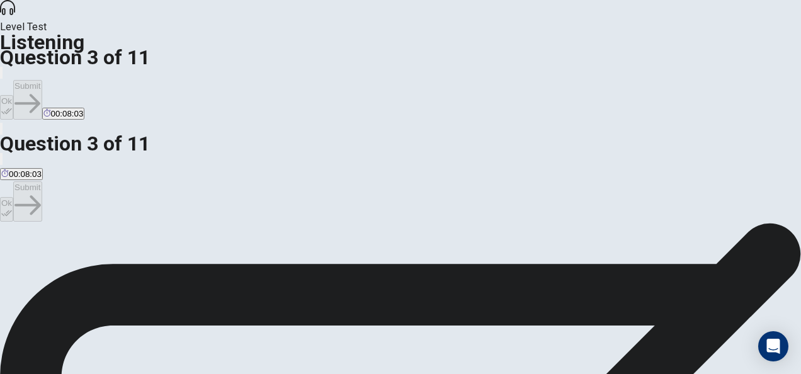
scroll to position [57, 0]
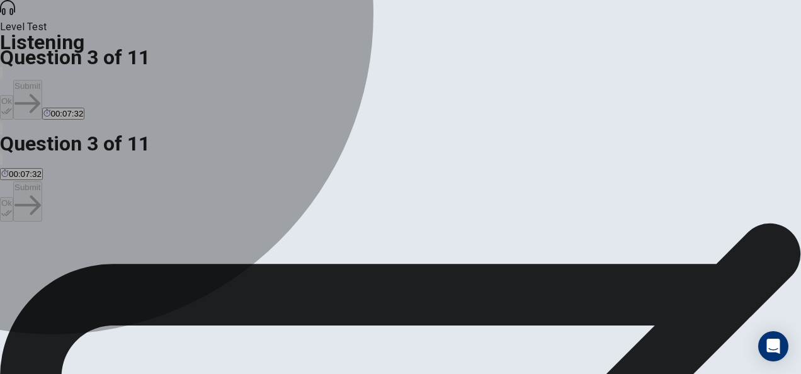
click at [99, 217] on span "Create a digital slideshow." at bounding box center [50, 211] width 98 height 9
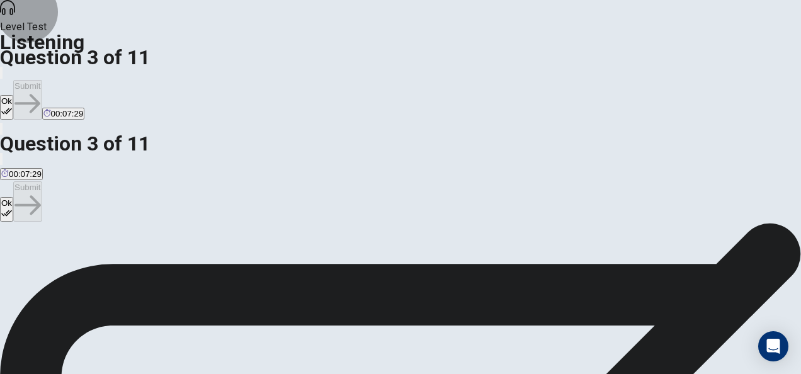
click at [12, 208] on icon "button" at bounding box center [6, 213] width 11 height 11
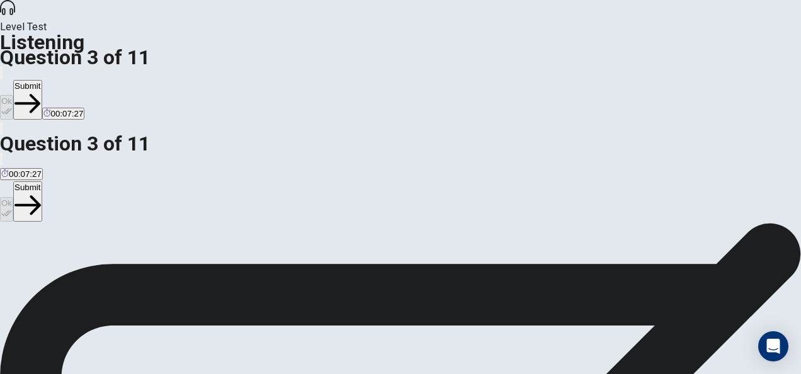
click at [42, 181] on button "Submit" at bounding box center [27, 201] width 28 height 40
click at [207, 217] on span "Cardboard, plastic, and a small motor." at bounding box center [136, 211] width 141 height 9
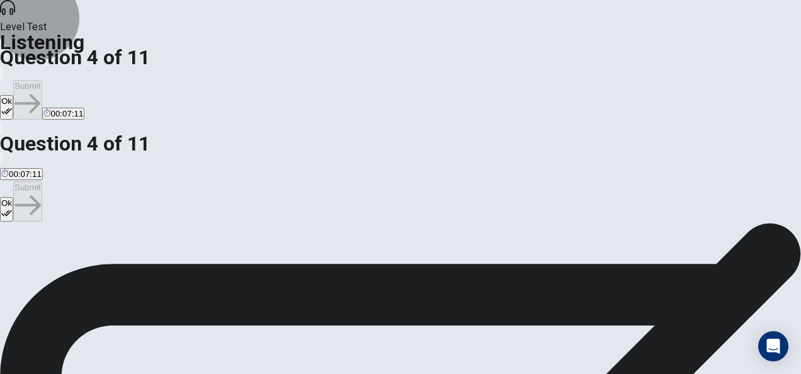
click at [13, 197] on button "Ok" at bounding box center [6, 209] width 13 height 25
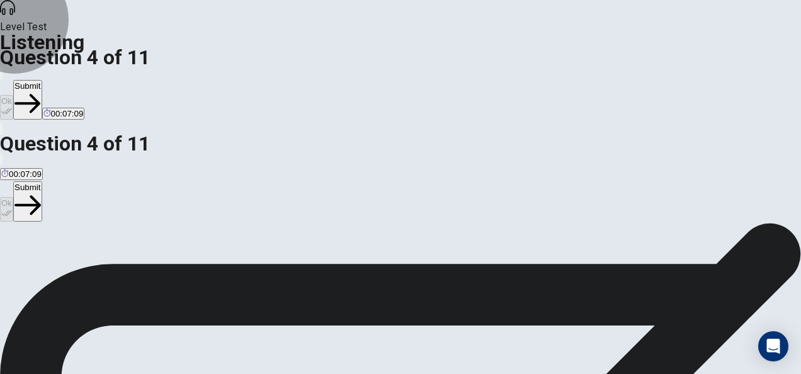
click at [42, 181] on button "Submit" at bounding box center [27, 201] width 28 height 40
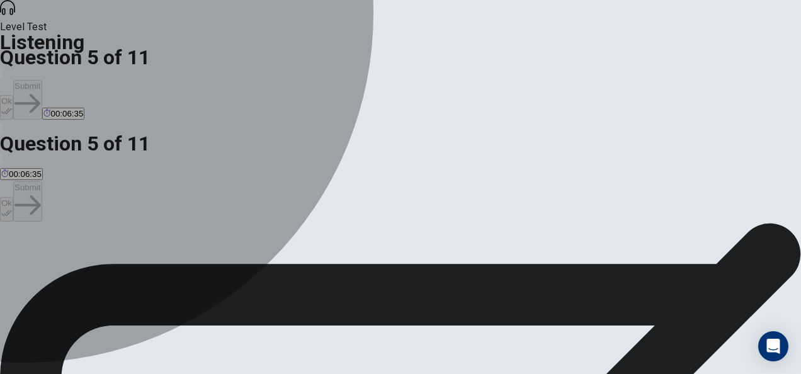
click at [212, 207] on div "B" at bounding box center [173, 202] width 78 height 9
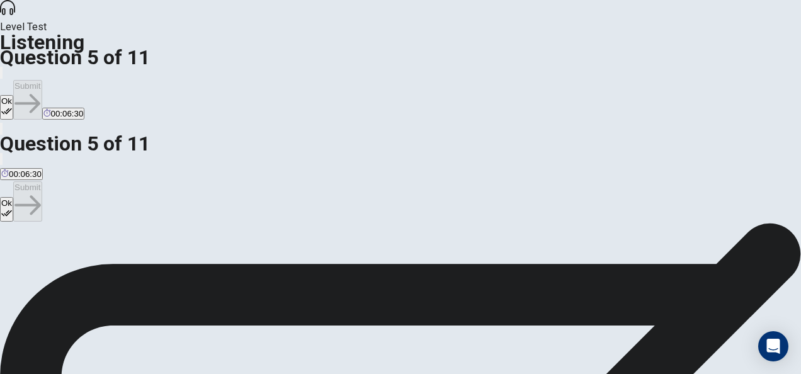
click at [13, 197] on button "Ok" at bounding box center [6, 209] width 13 height 25
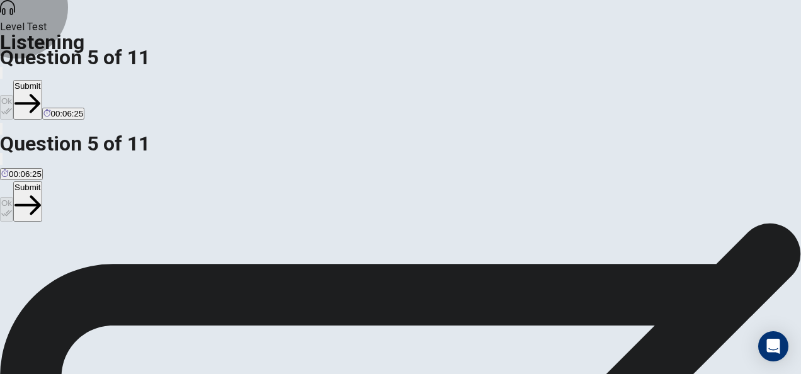
click at [42, 181] on button "Submit" at bounding box center [27, 201] width 28 height 40
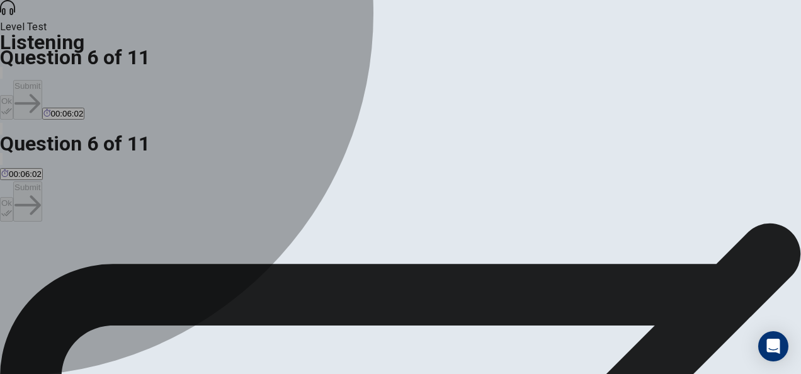
click at [344, 207] on div "C" at bounding box center [438, 202] width 188 height 9
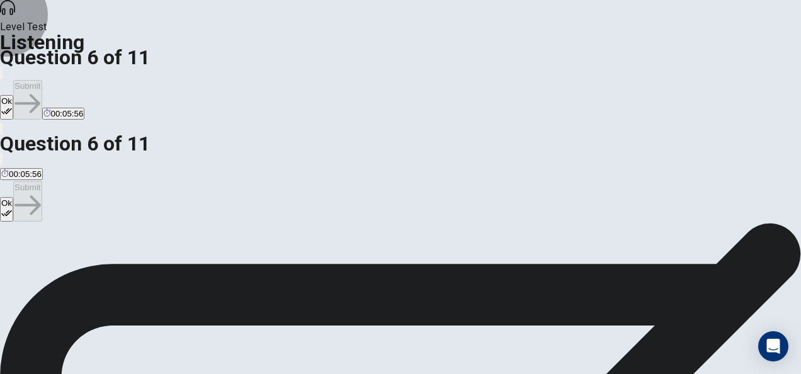
click at [13, 197] on button "Ok" at bounding box center [6, 209] width 13 height 25
click at [42, 181] on button "Submit" at bounding box center [27, 201] width 28 height 40
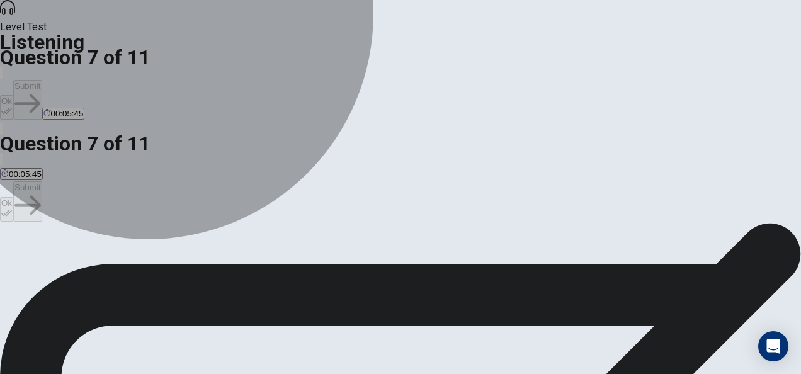
click at [115, 215] on span "Gather materials for the model" at bounding box center [57, 211] width 113 height 9
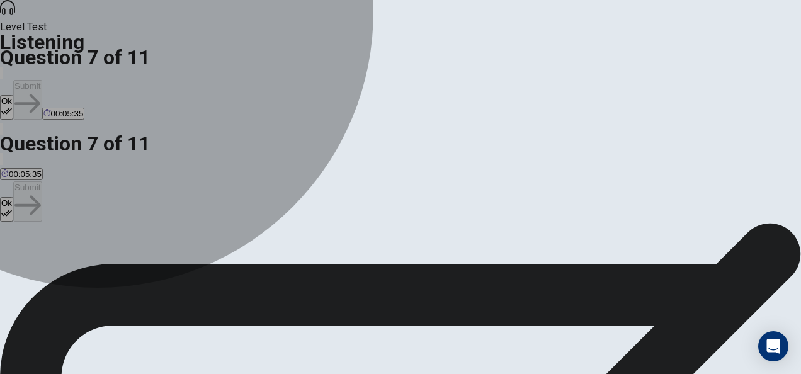
click at [370, 217] on span "Build the model by themselves." at bounding box center [428, 211] width 116 height 9
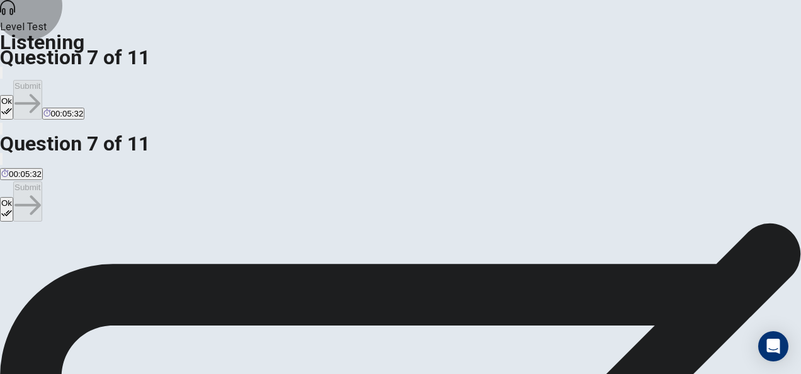
click at [13, 197] on button "Ok" at bounding box center [6, 209] width 13 height 25
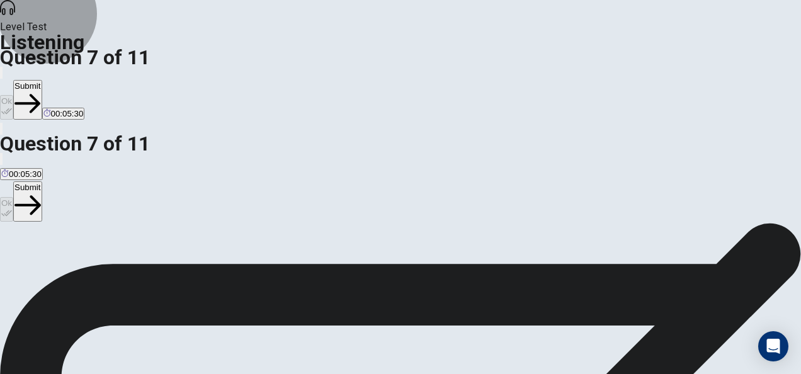
click at [40, 192] on icon "button" at bounding box center [27, 205] width 26 height 26
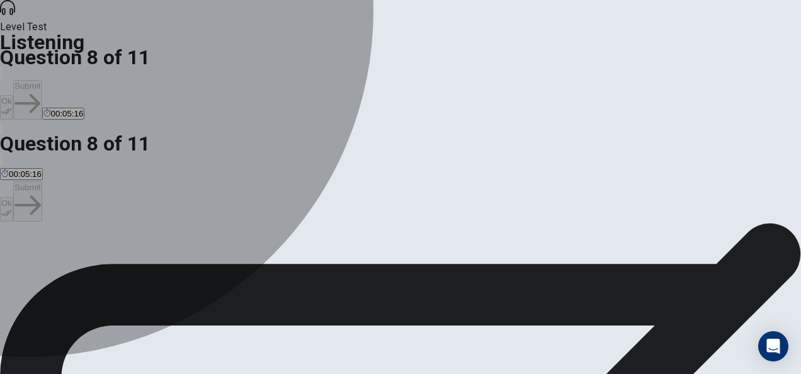
click at [178, 218] on button "B Uncertain and confused." at bounding box center [131, 207] width 93 height 21
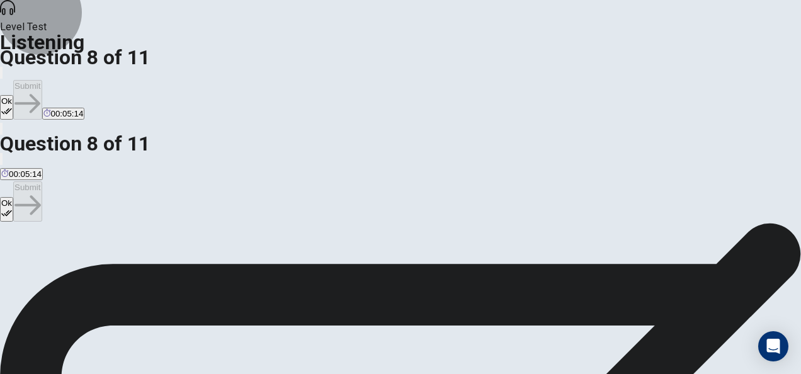
click at [13, 197] on button "Ok" at bounding box center [6, 209] width 13 height 25
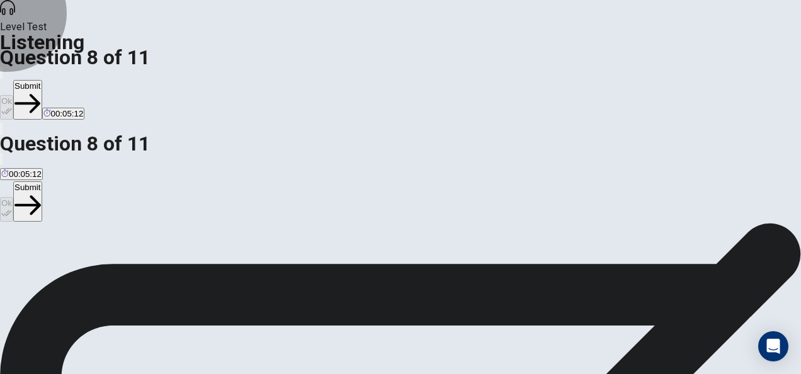
click at [42, 181] on button "Submit" at bounding box center [27, 201] width 28 height 40
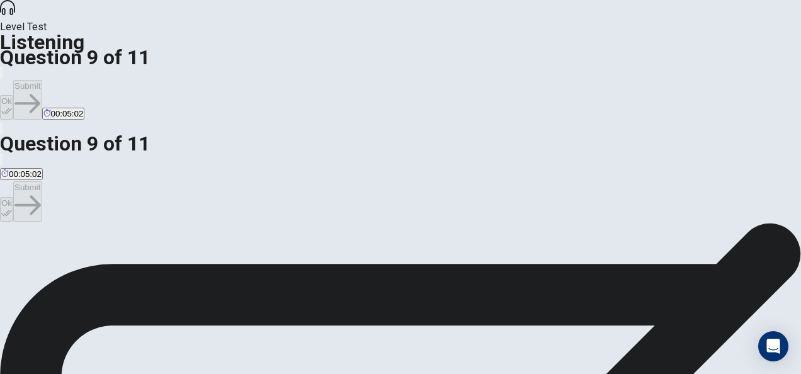
scroll to position [43, 0]
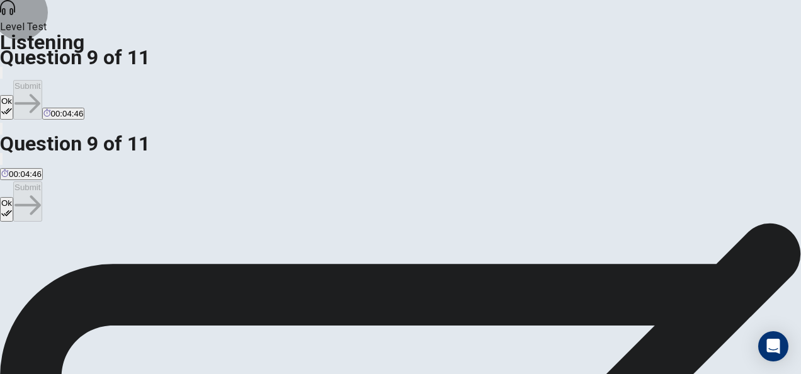
click at [13, 197] on button "Ok" at bounding box center [6, 209] width 13 height 25
click at [779, 73] on div at bounding box center [779, 73] width 0 height 0
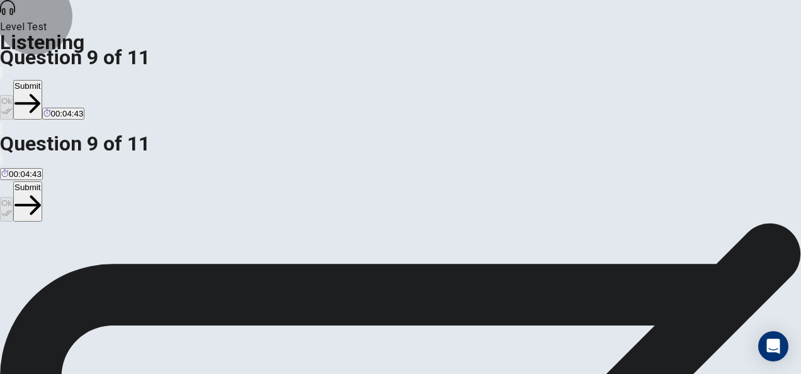
click at [42, 181] on button "Submit" at bounding box center [27, 201] width 28 height 40
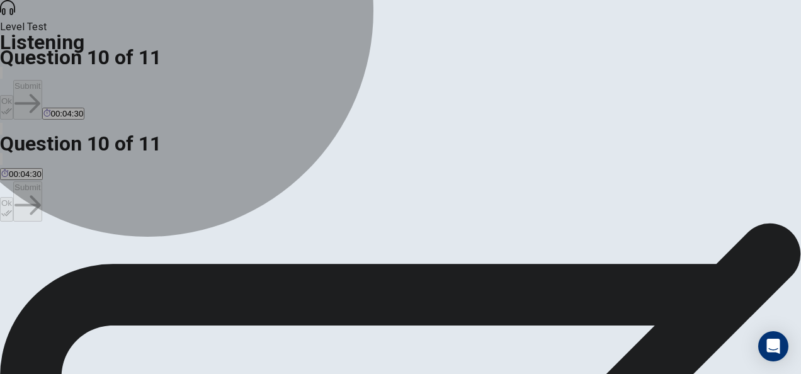
click at [519, 231] on span "To demonstrate the environmental impact of wind power." at bounding box center [624, 225] width 210 height 9
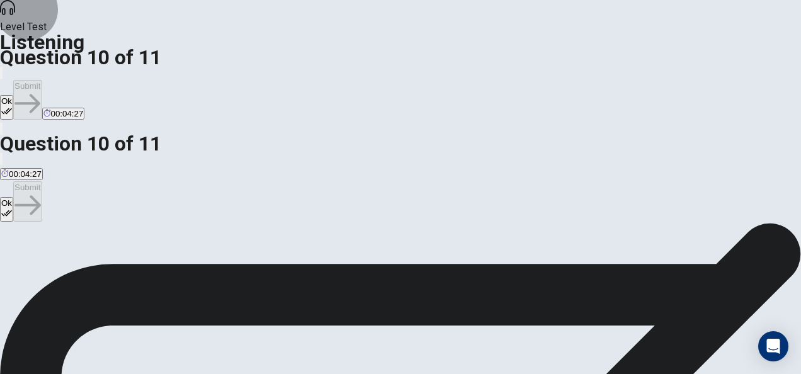
click at [12, 208] on icon "button" at bounding box center [6, 213] width 11 height 11
click at [42, 181] on button "Submit" at bounding box center [27, 201] width 28 height 40
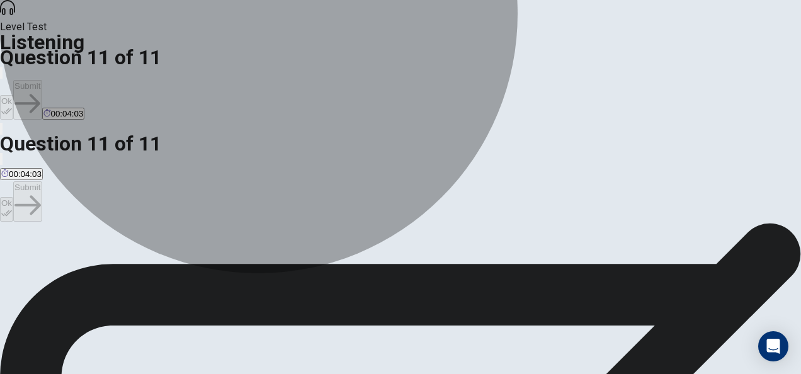
click at [396, 231] on span "They will work on everything together at the same time." at bounding box center [292, 225] width 205 height 9
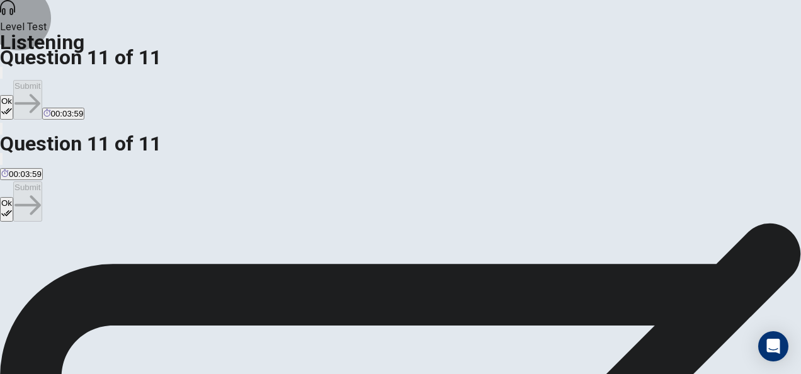
click at [13, 197] on button "Ok" at bounding box center [6, 209] width 13 height 25
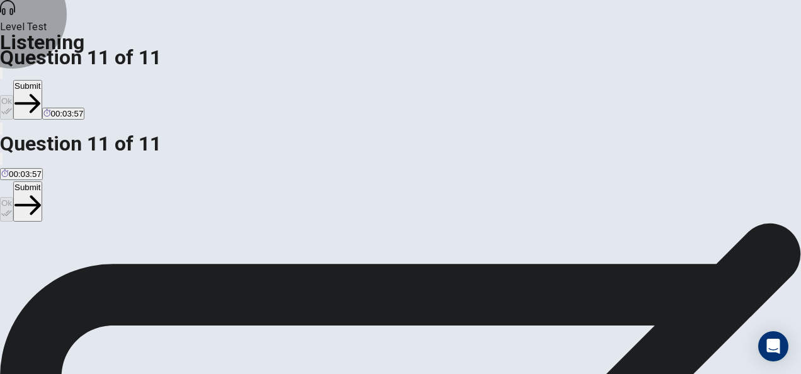
click at [42, 181] on button "Submit" at bounding box center [27, 201] width 28 height 40
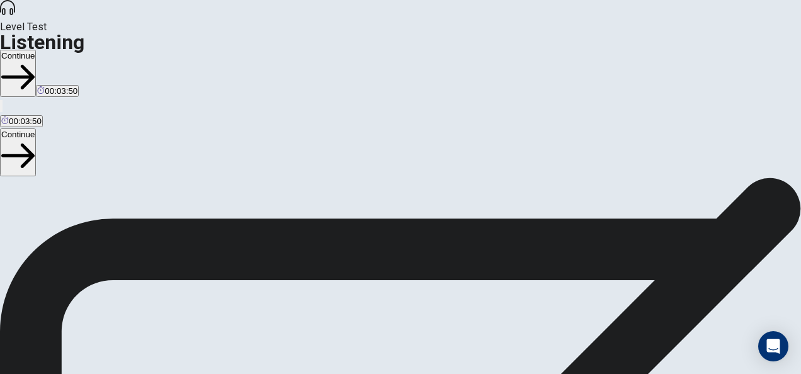
scroll to position [105, 0]
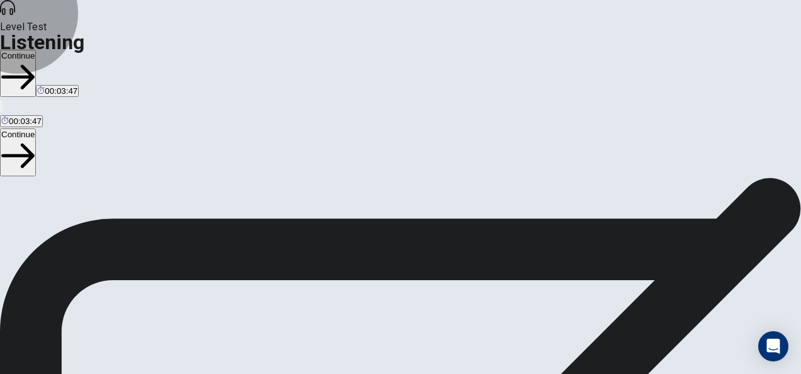
click at [36, 129] on button "Continue" at bounding box center [18, 152] width 36 height 47
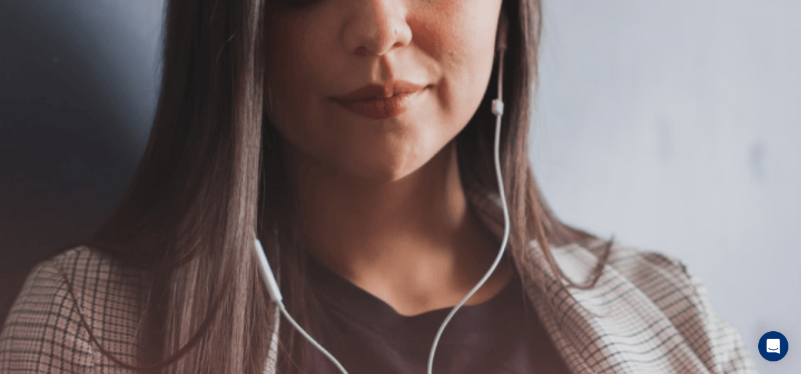
scroll to position [0, 0]
click at [36, 144] on button "Continue" at bounding box center [18, 167] width 36 height 47
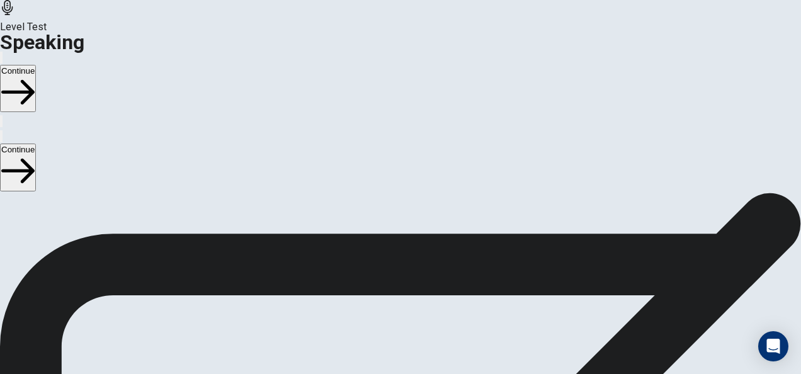
scroll to position [46, 0]
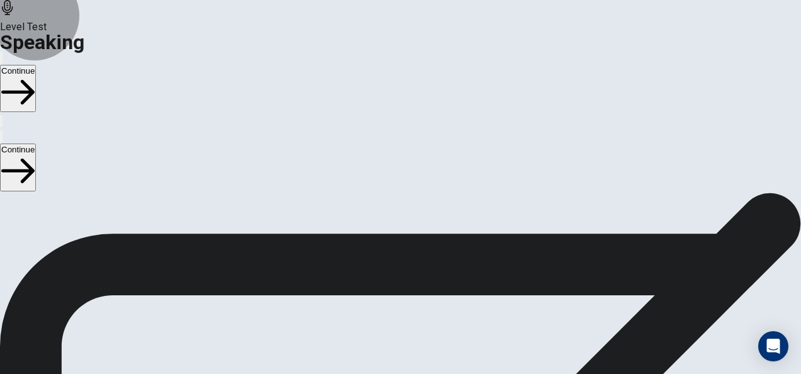
click at [36, 144] on button "Continue" at bounding box center [18, 167] width 36 height 47
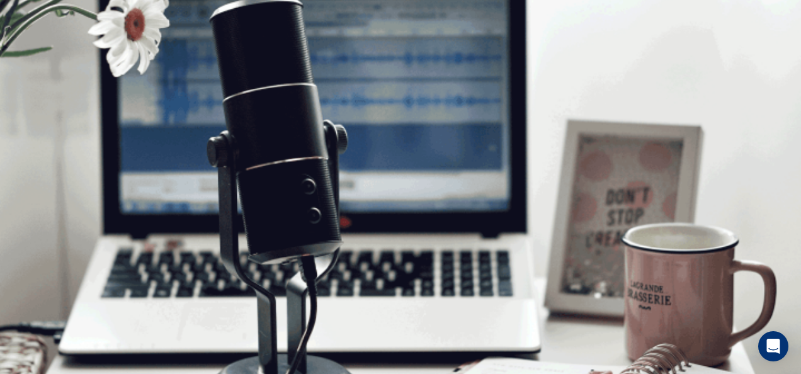
scroll to position [0, 0]
click at [36, 144] on button "Continue" at bounding box center [18, 167] width 36 height 47
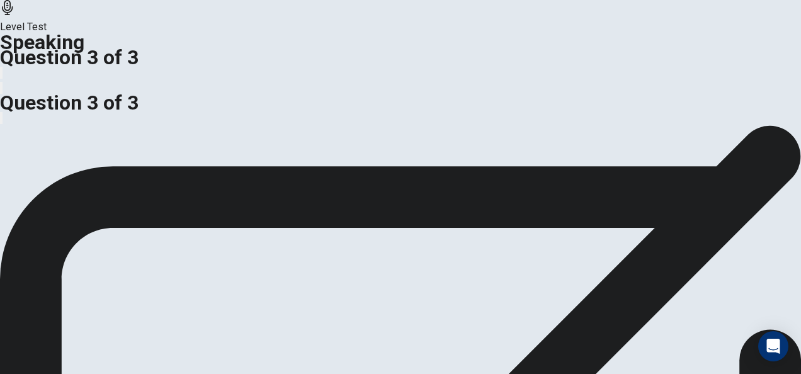
scroll to position [160, 0]
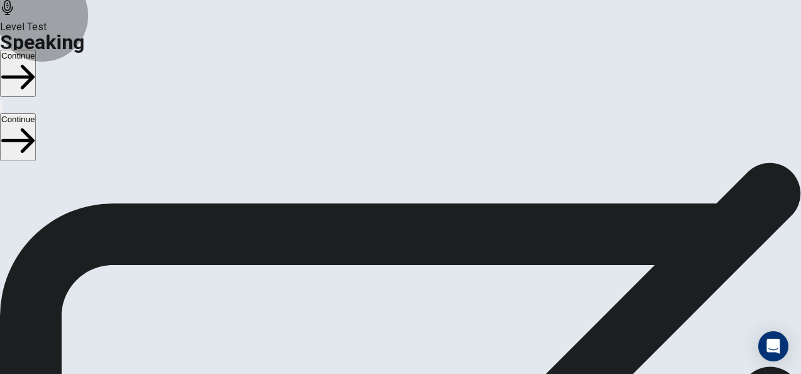
click at [36, 113] on button "Continue" at bounding box center [18, 136] width 36 height 47
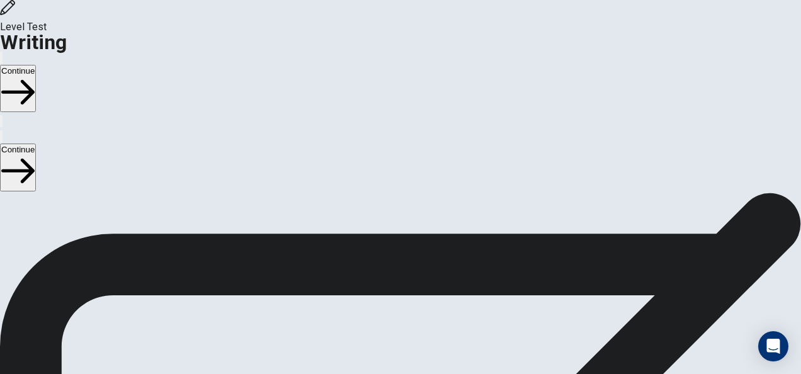
scroll to position [59, 0]
click at [36, 144] on button "Continue" at bounding box center [18, 167] width 36 height 47
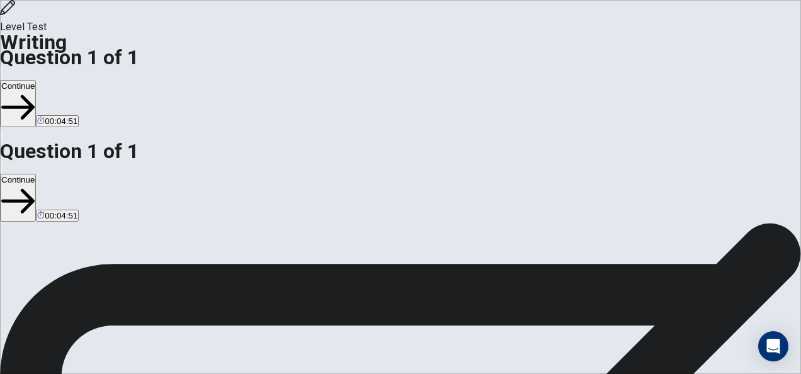
type textarea "**********"
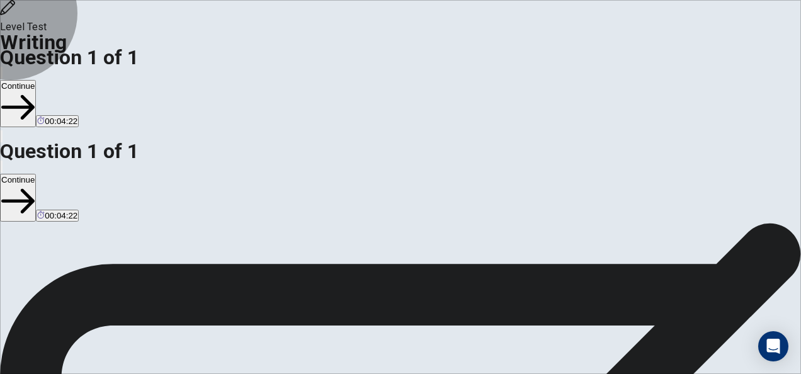
click at [36, 174] on button "Continue" at bounding box center [18, 197] width 36 height 47
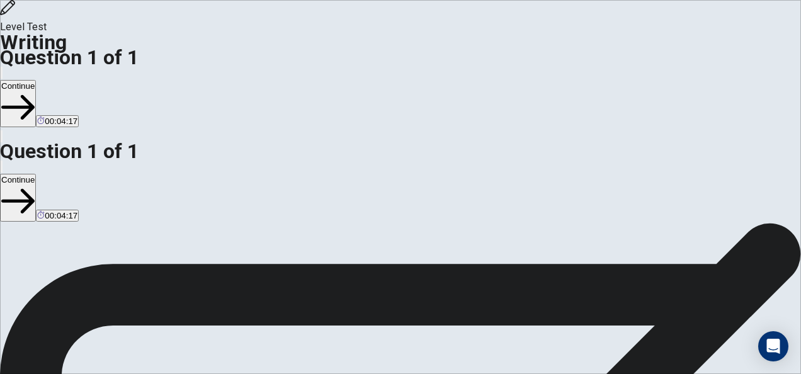
scroll to position [96, 0]
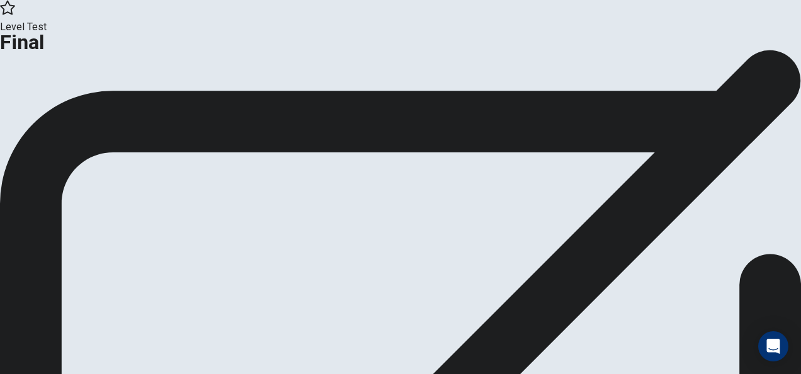
click at [51, 54] on button "Continue" at bounding box center [25, 45] width 51 height 17
